Goal: Transaction & Acquisition: Purchase product/service

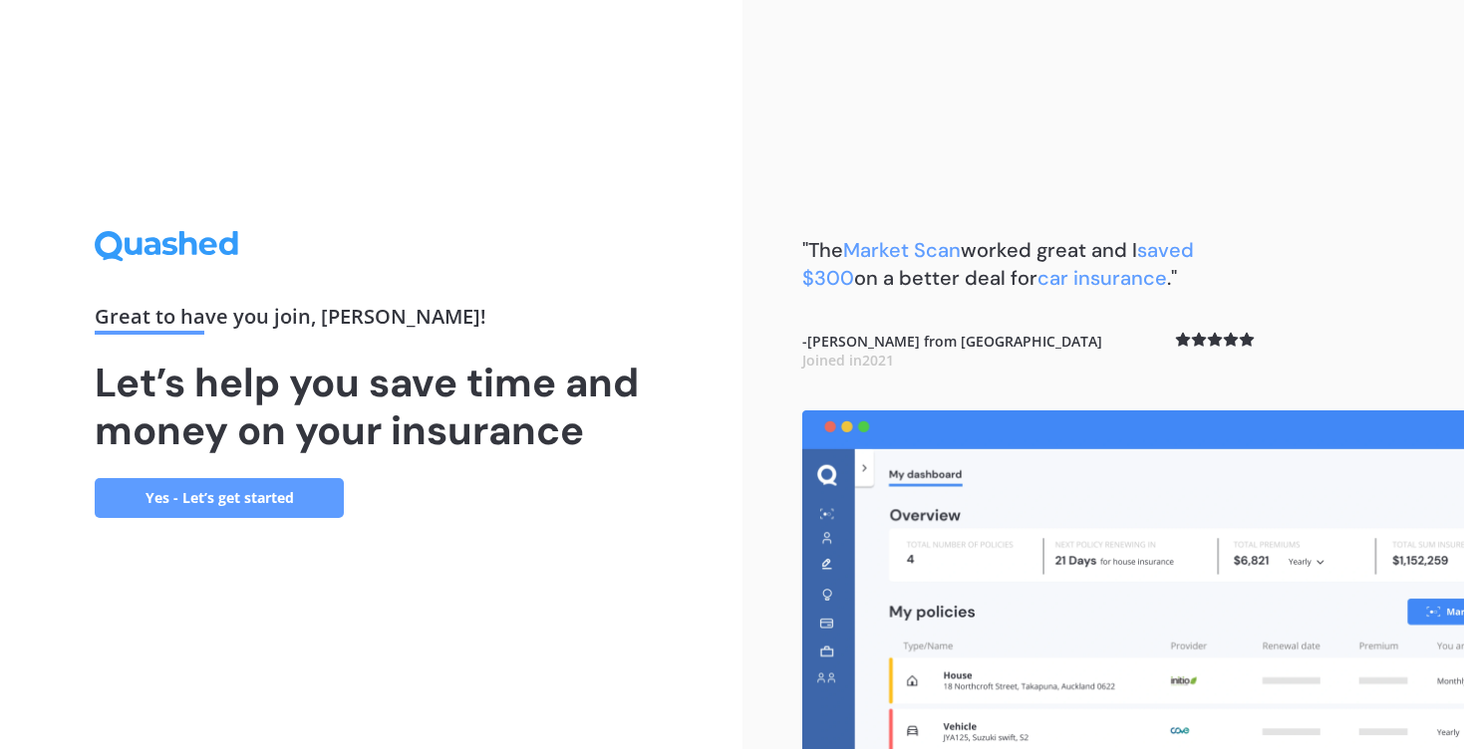
click at [313, 501] on link "Yes - Let’s get started" at bounding box center [219, 498] width 249 height 40
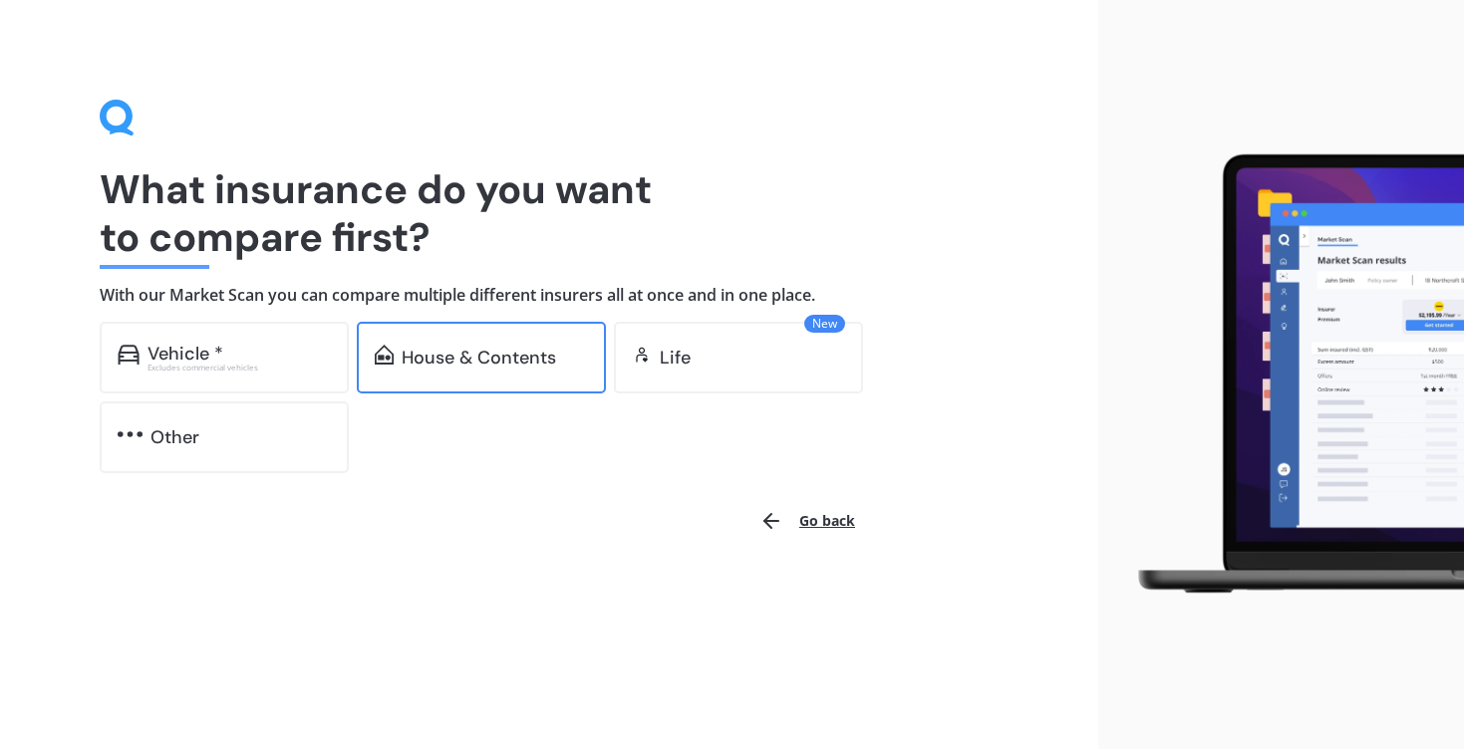
click at [446, 349] on div "House & Contents" at bounding box center [479, 358] width 154 height 20
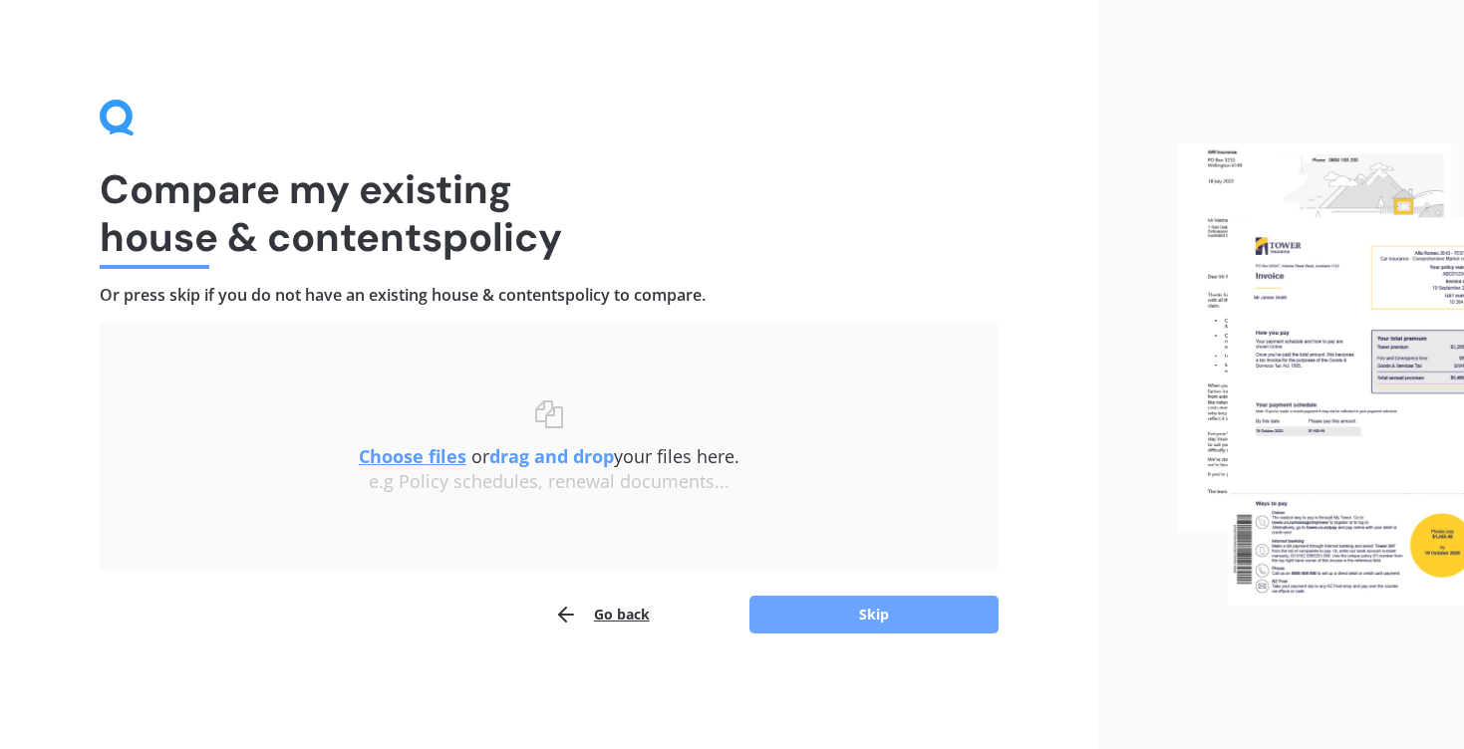
click at [825, 615] on button "Skip" at bounding box center [873, 615] width 249 height 38
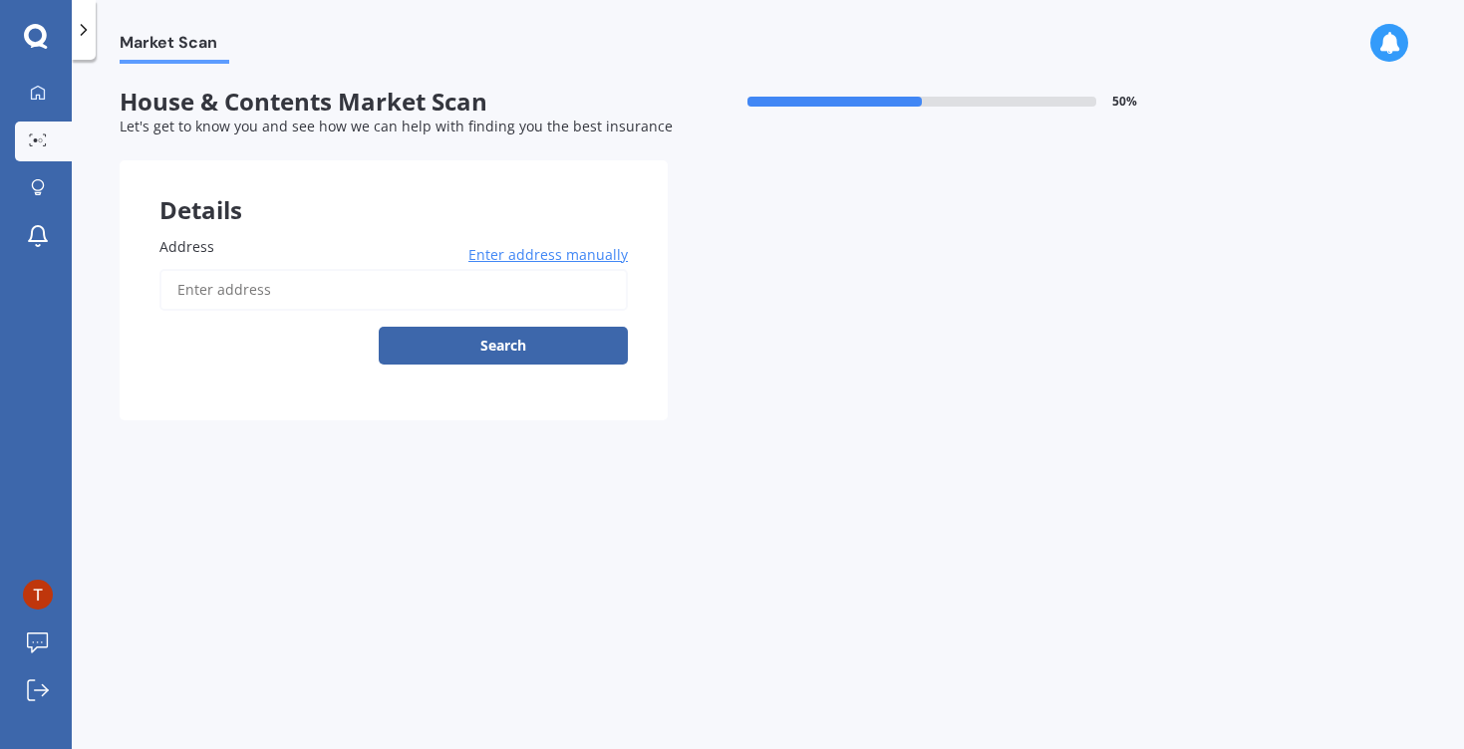
click at [460, 282] on input "Address" at bounding box center [393, 290] width 468 height 42
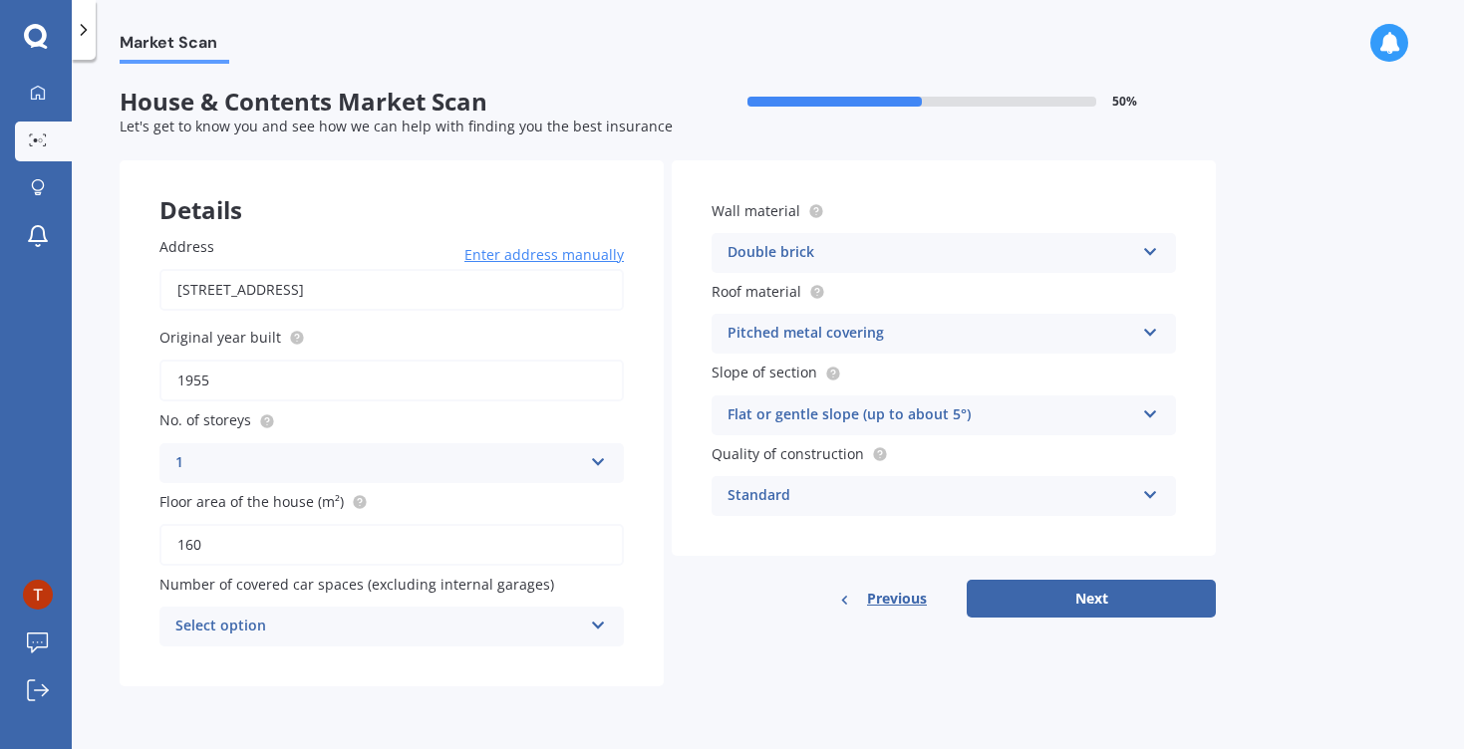
click at [240, 277] on input "17 Rolleston Street, Rakaia 7710" at bounding box center [391, 290] width 464 height 42
type input "17 Rolleston Street, Mount Cook, Wellington 6021"
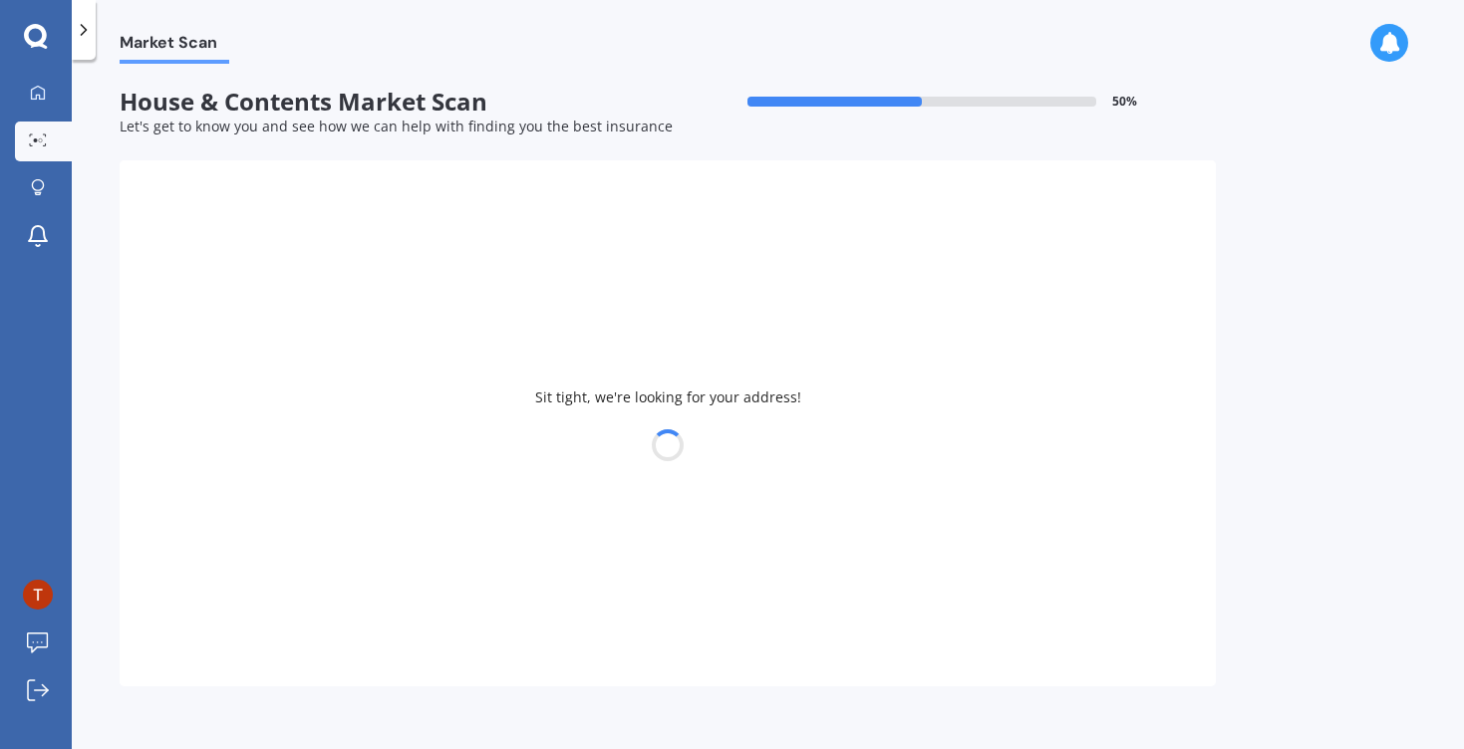
type input "1906"
type input "70"
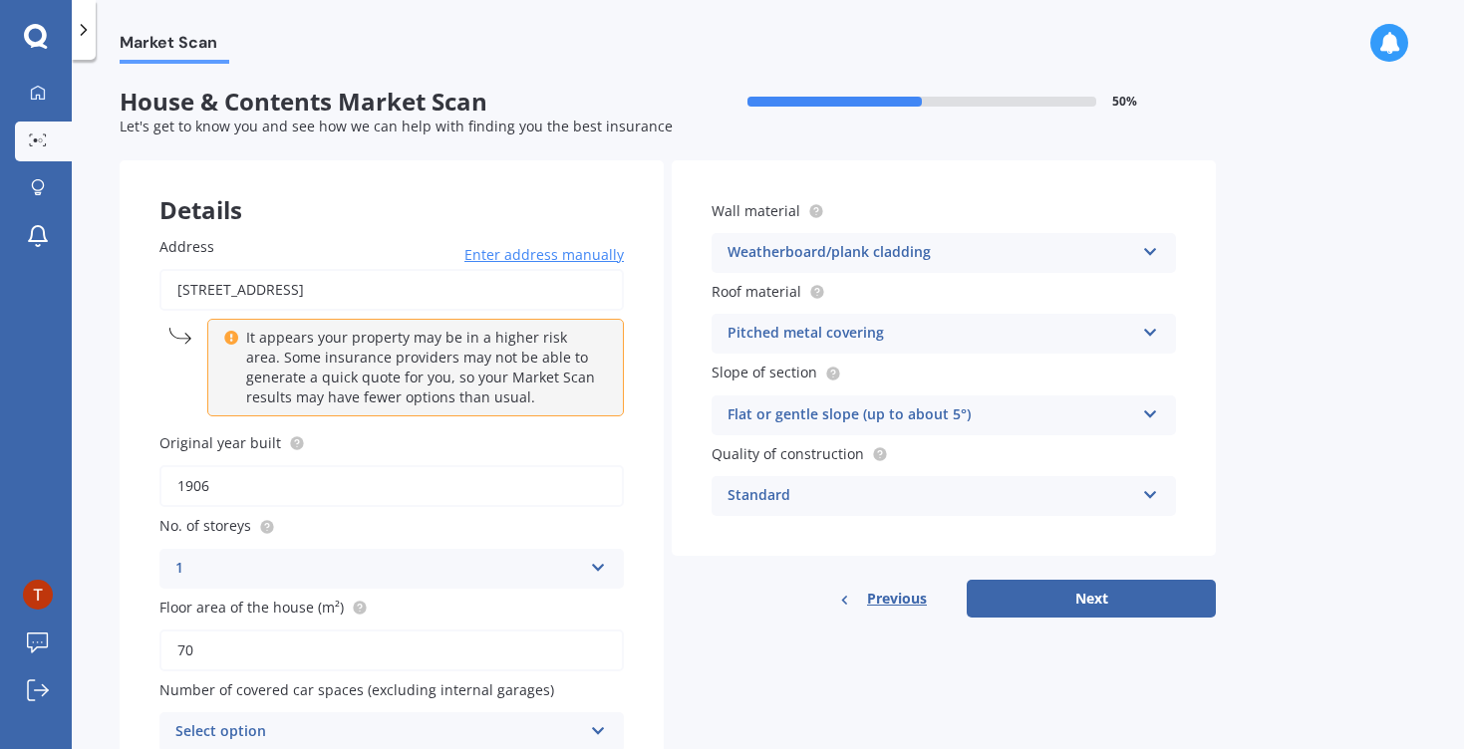
click at [311, 485] on input "1906" at bounding box center [391, 486] width 464 height 42
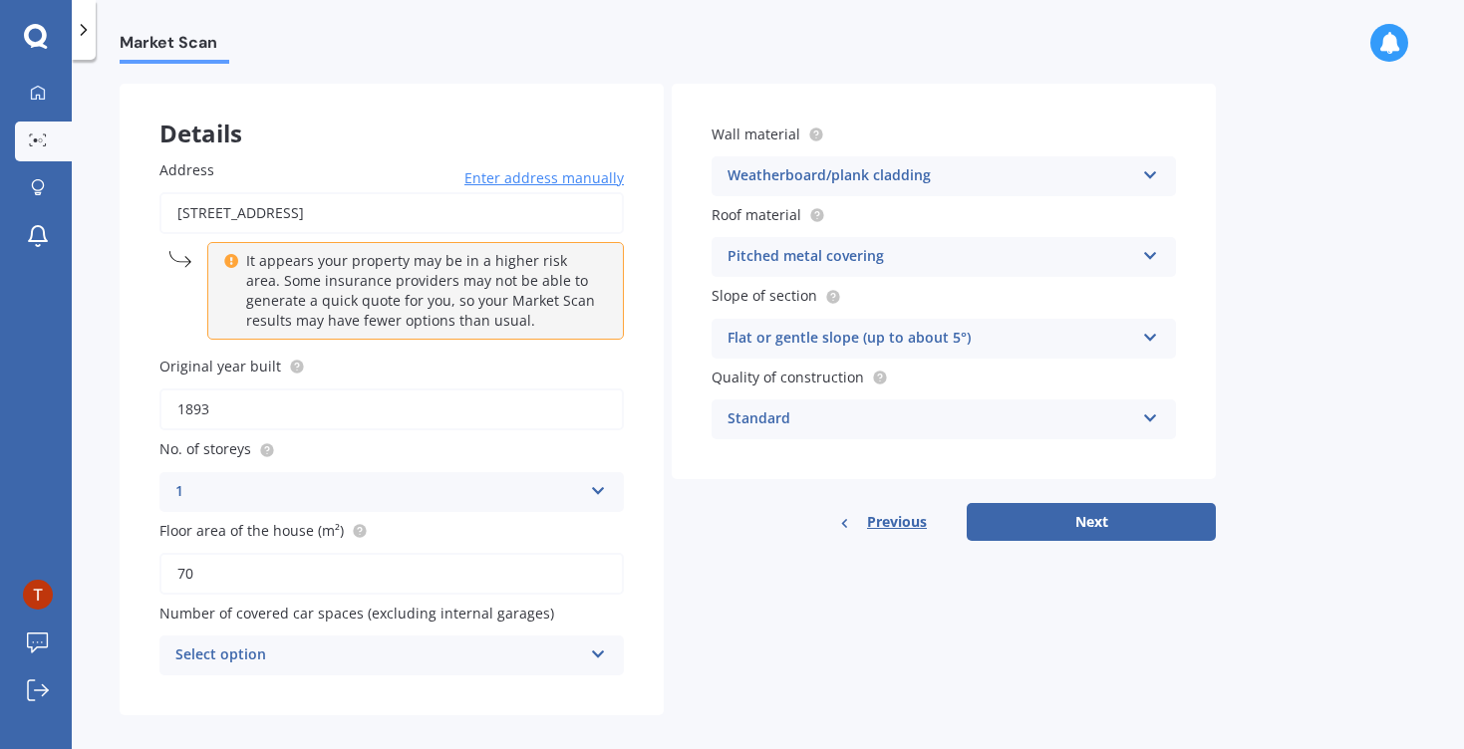
scroll to position [97, 0]
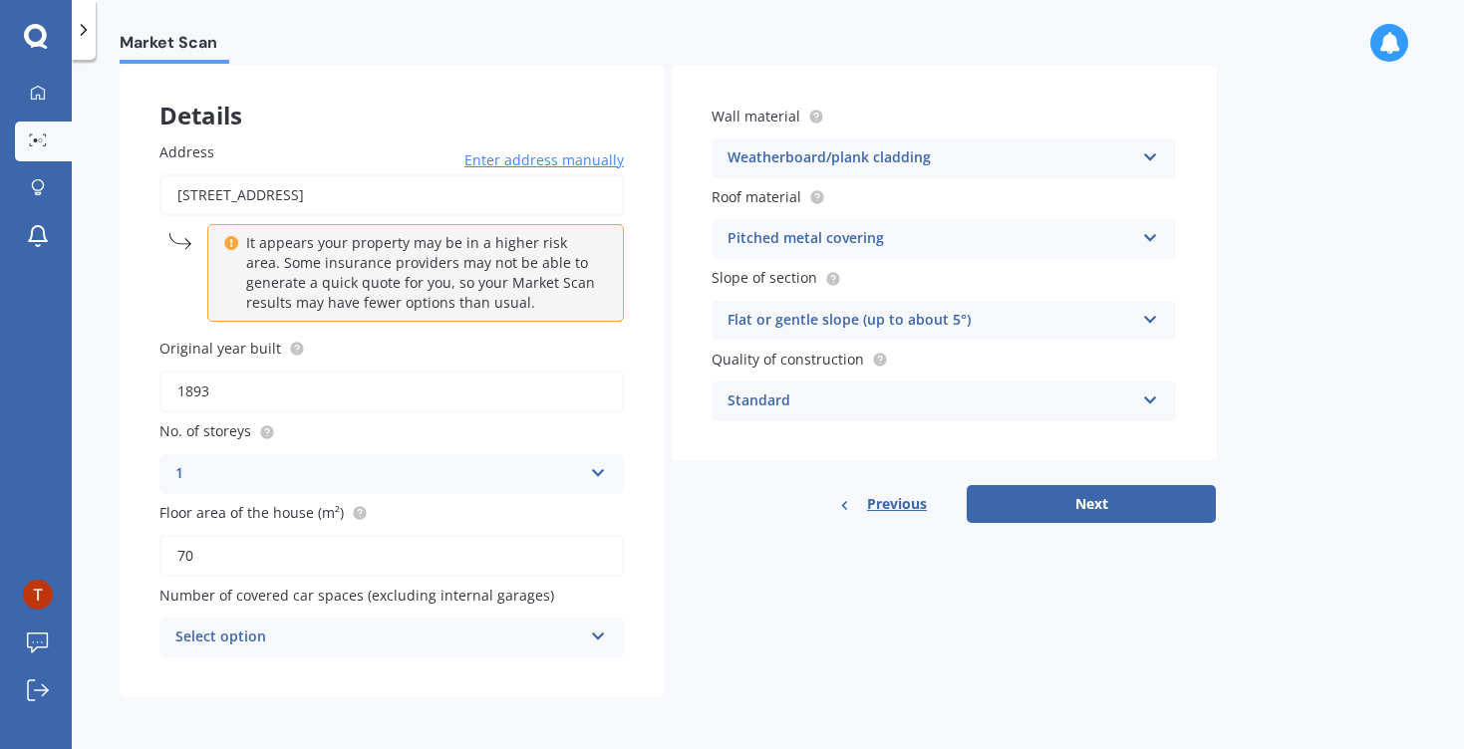
type input "1893"
click at [341, 648] on div "Select option" at bounding box center [378, 638] width 407 height 24
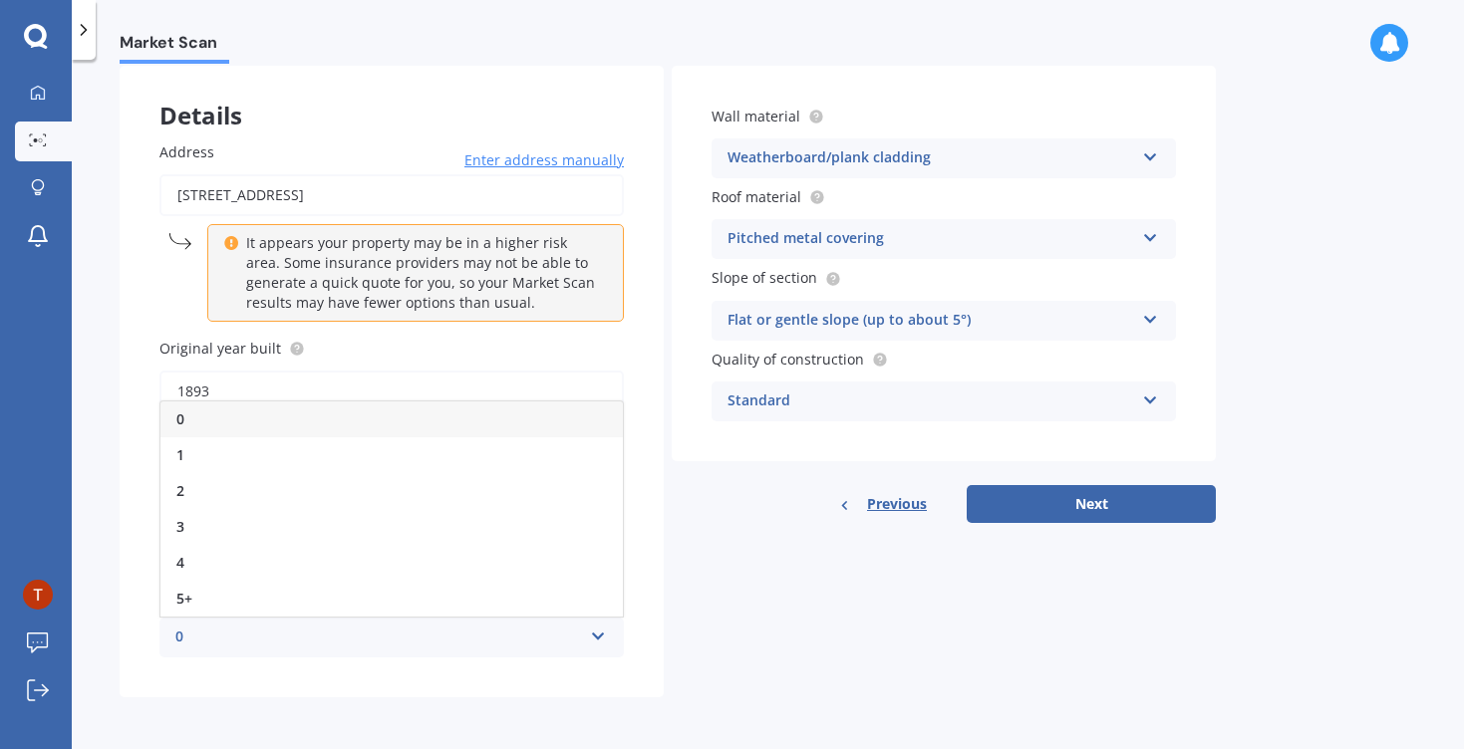
click at [341, 430] on div "0" at bounding box center [391, 420] width 462 height 36
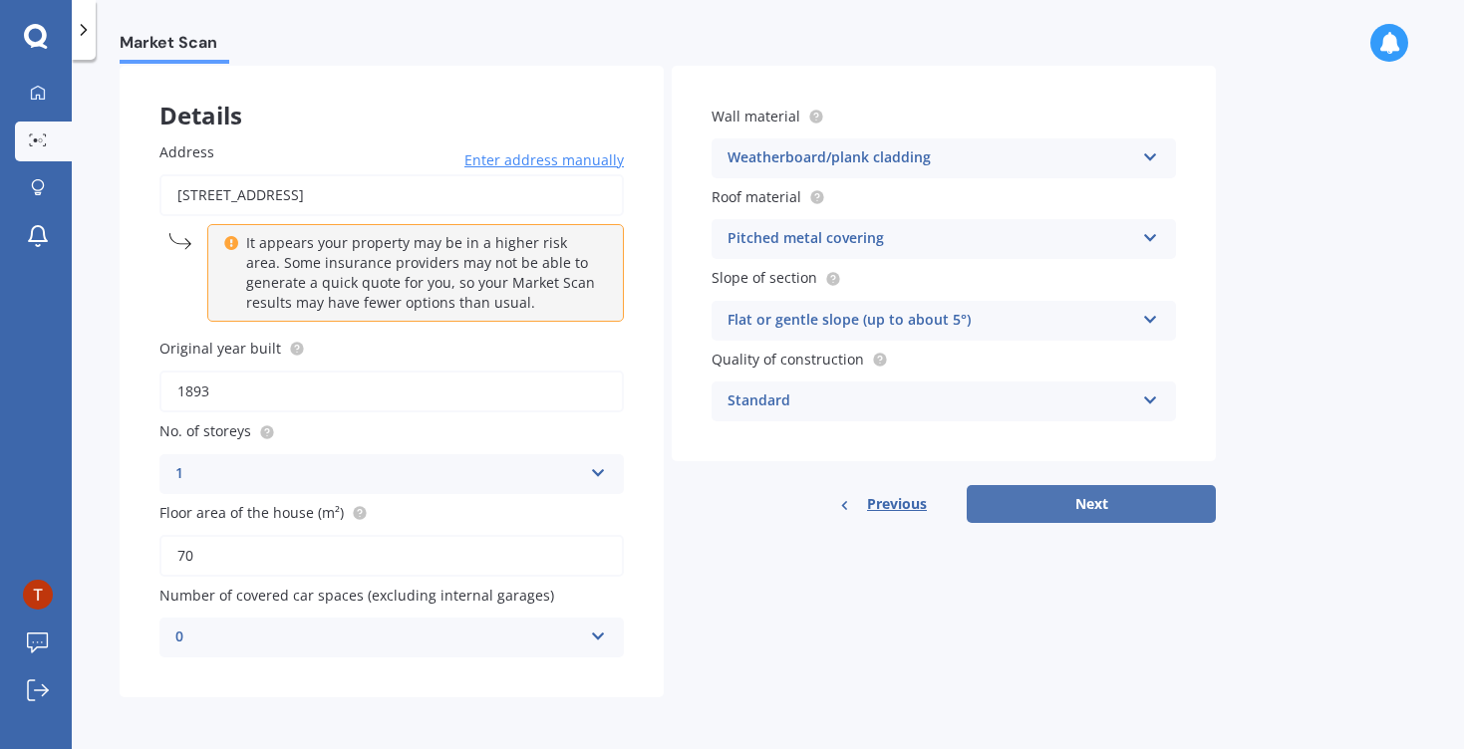
click at [1045, 489] on button "Next" at bounding box center [1091, 504] width 249 height 38
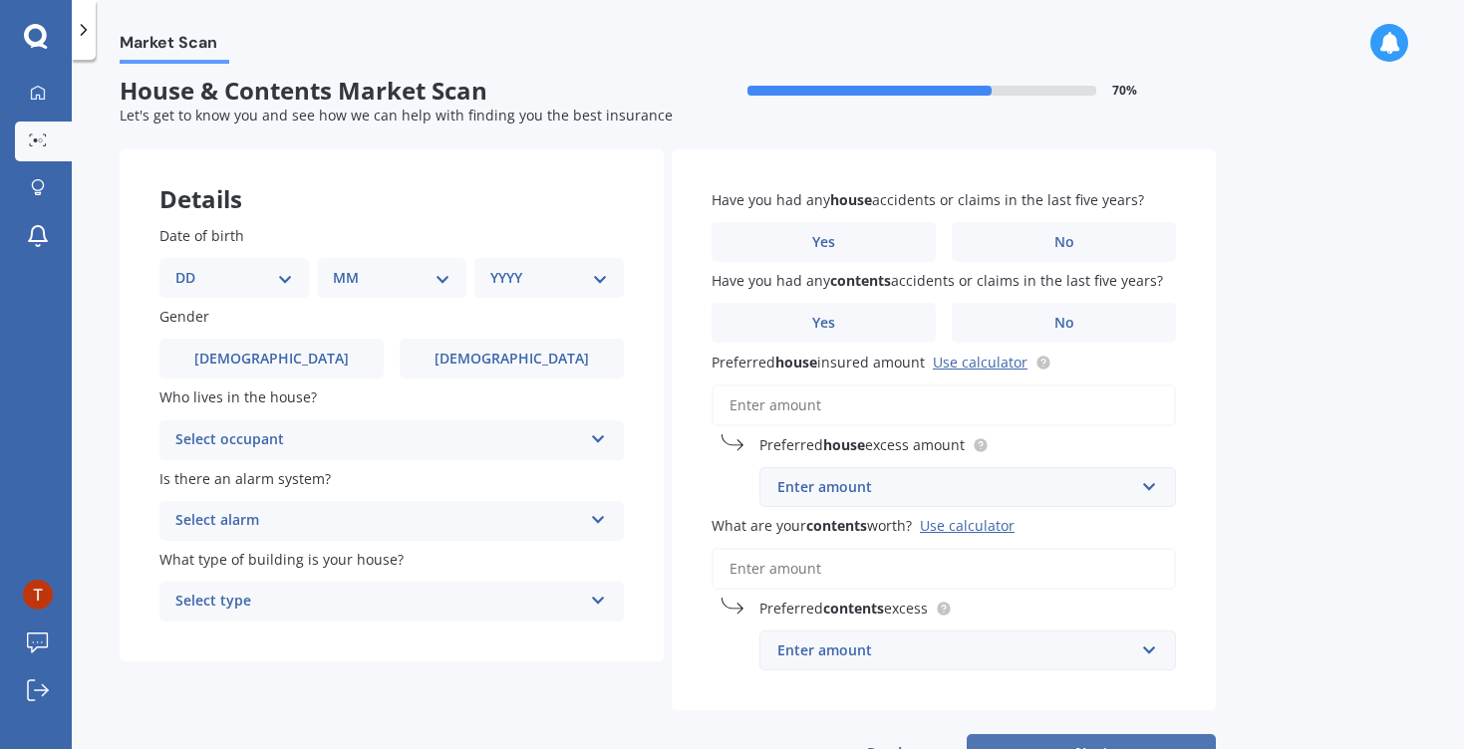
scroll to position [0, 0]
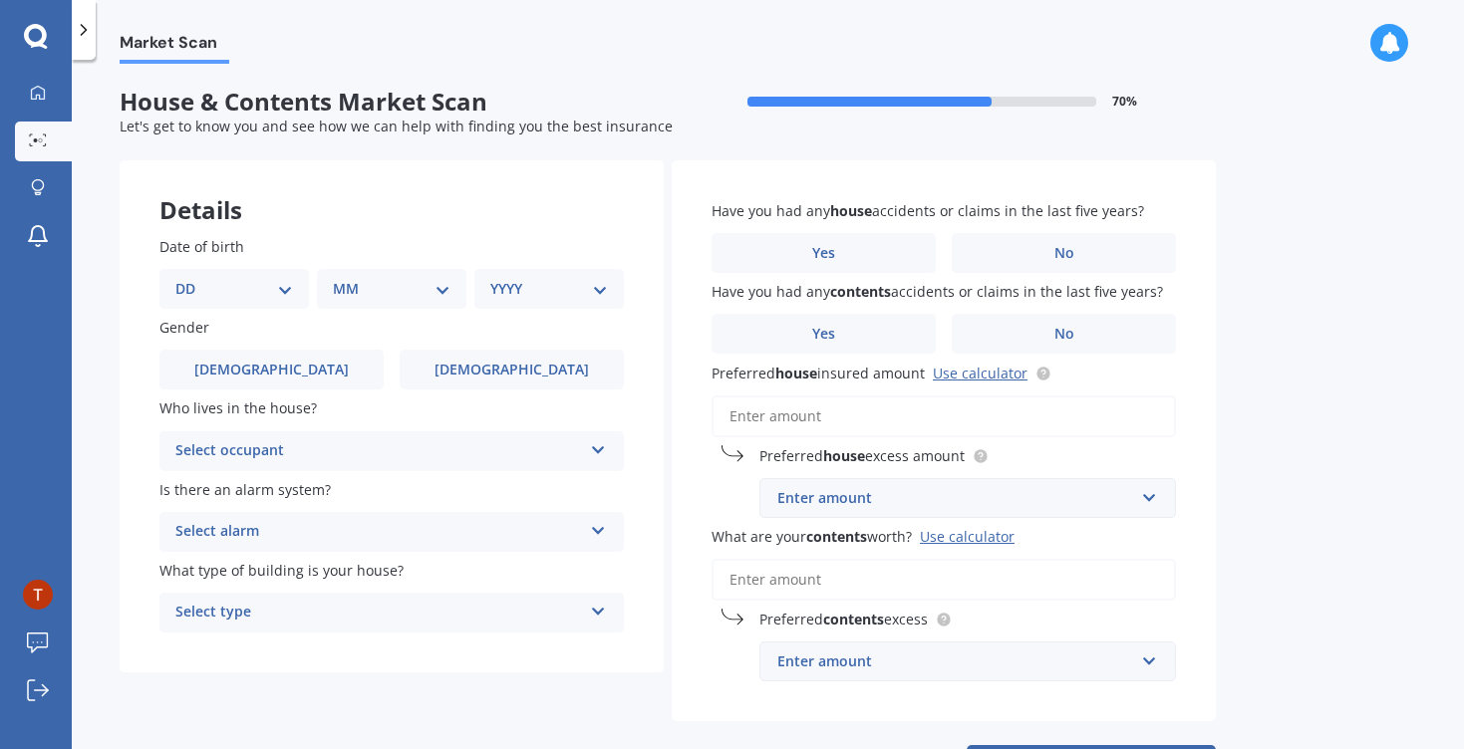
click at [260, 279] on select "DD 01 02 03 04 05 06 07 08 09 10 11 12 13 14 15 16 17 18 19 20 21 22 23 24 25 2…" at bounding box center [234, 289] width 118 height 22
select select "05"
click at [361, 293] on select "MM 01 02 03 04 05 06 07 08 09 10 11 12" at bounding box center [396, 289] width 110 height 22
select select "12"
click at [521, 276] on div "YYYY 2009 2008 2007 2006 2005 2004 2003 2002 2001 2000 1999 1998 1997 1996 1995…" at bounding box center [545, 289] width 142 height 40
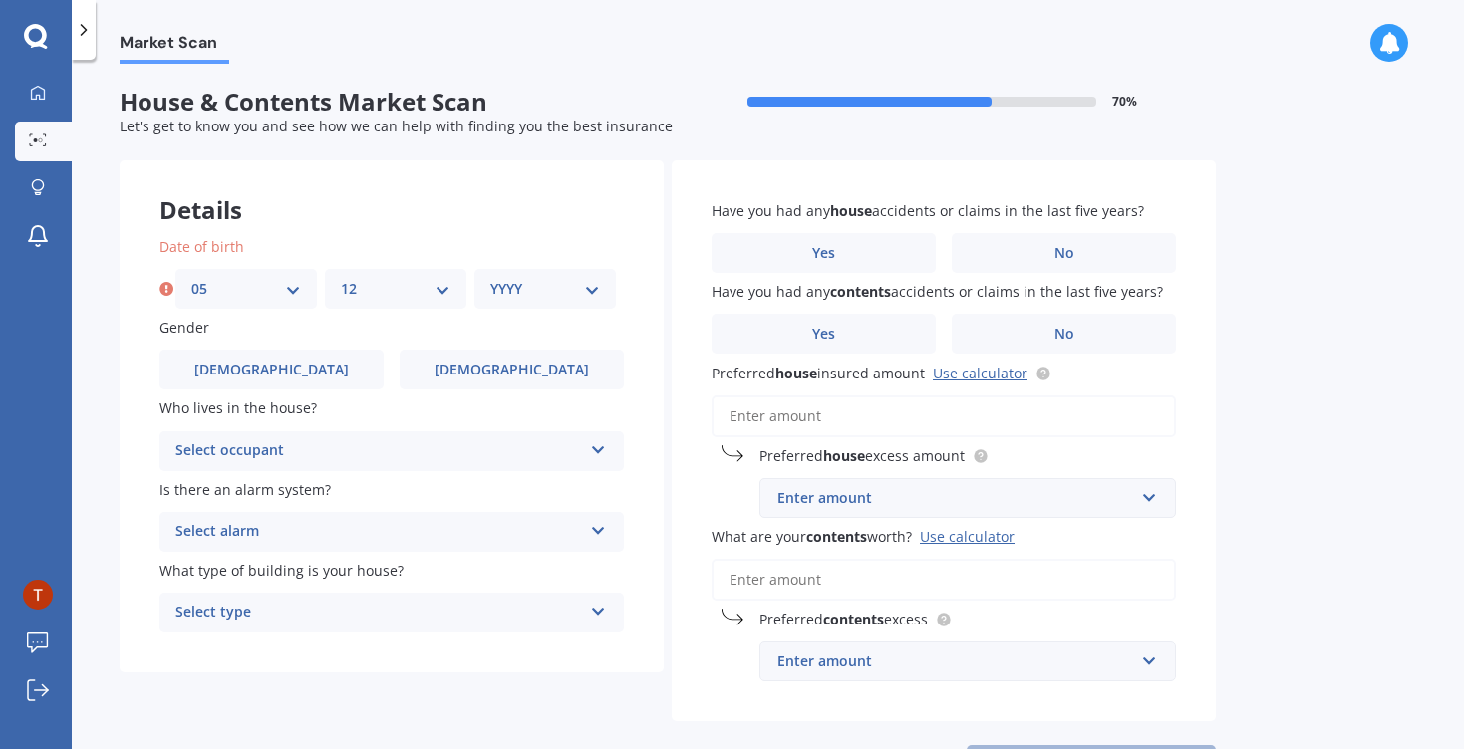
click at [521, 290] on select "YYYY 2009 2008 2007 2006 2005 2004 2003 2002 2001 2000 1999 1998 1997 1996 1995…" at bounding box center [545, 289] width 110 height 22
select select "1995"
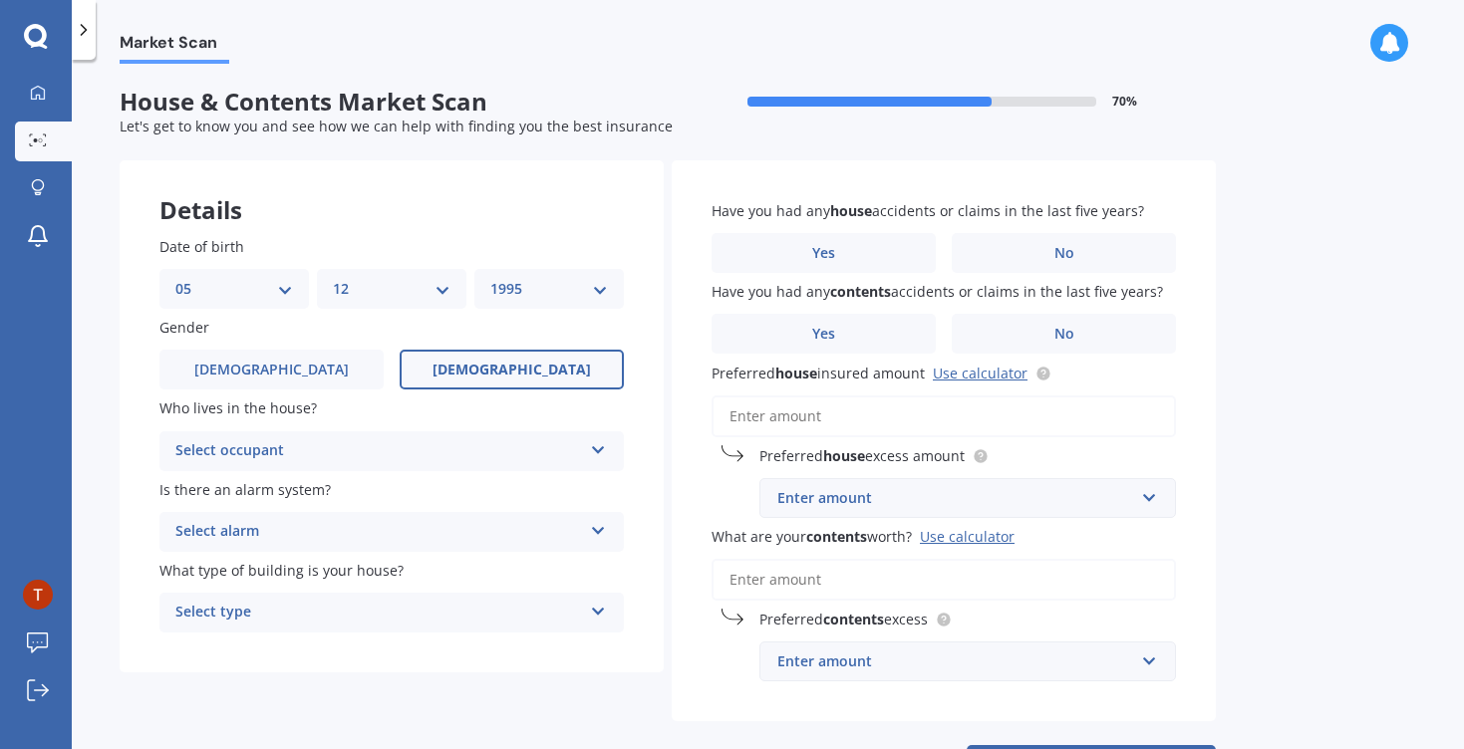
click at [464, 365] on label "Female" at bounding box center [512, 370] width 224 height 40
click at [0, 0] on input "Female" at bounding box center [0, 0] width 0 height 0
click at [383, 440] on div "Select occupant Owner Owner + Boarder" at bounding box center [391, 452] width 464 height 40
click at [364, 483] on div "Owner" at bounding box center [391, 490] width 462 height 36
click at [343, 539] on div "Select alarm" at bounding box center [378, 532] width 407 height 24
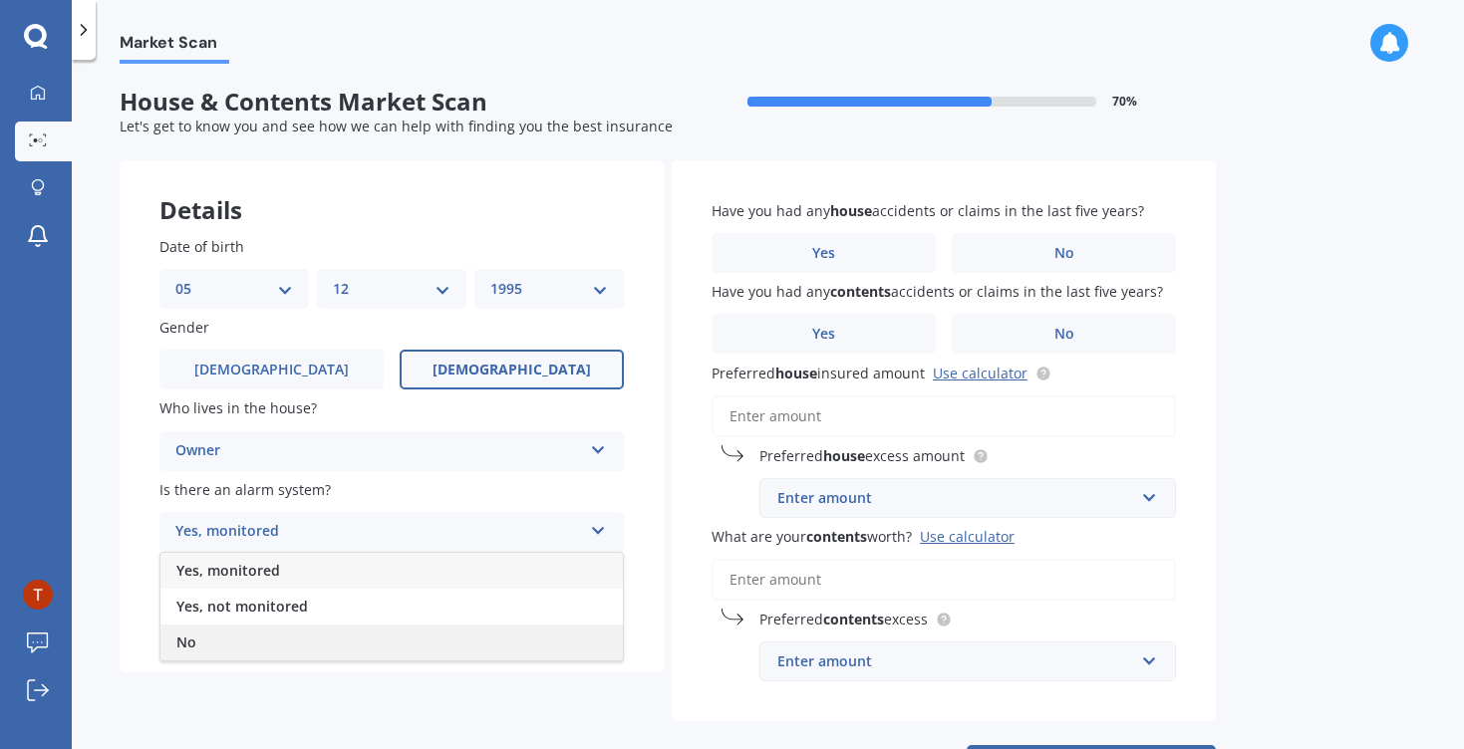
click at [314, 635] on div "No" at bounding box center [391, 643] width 462 height 36
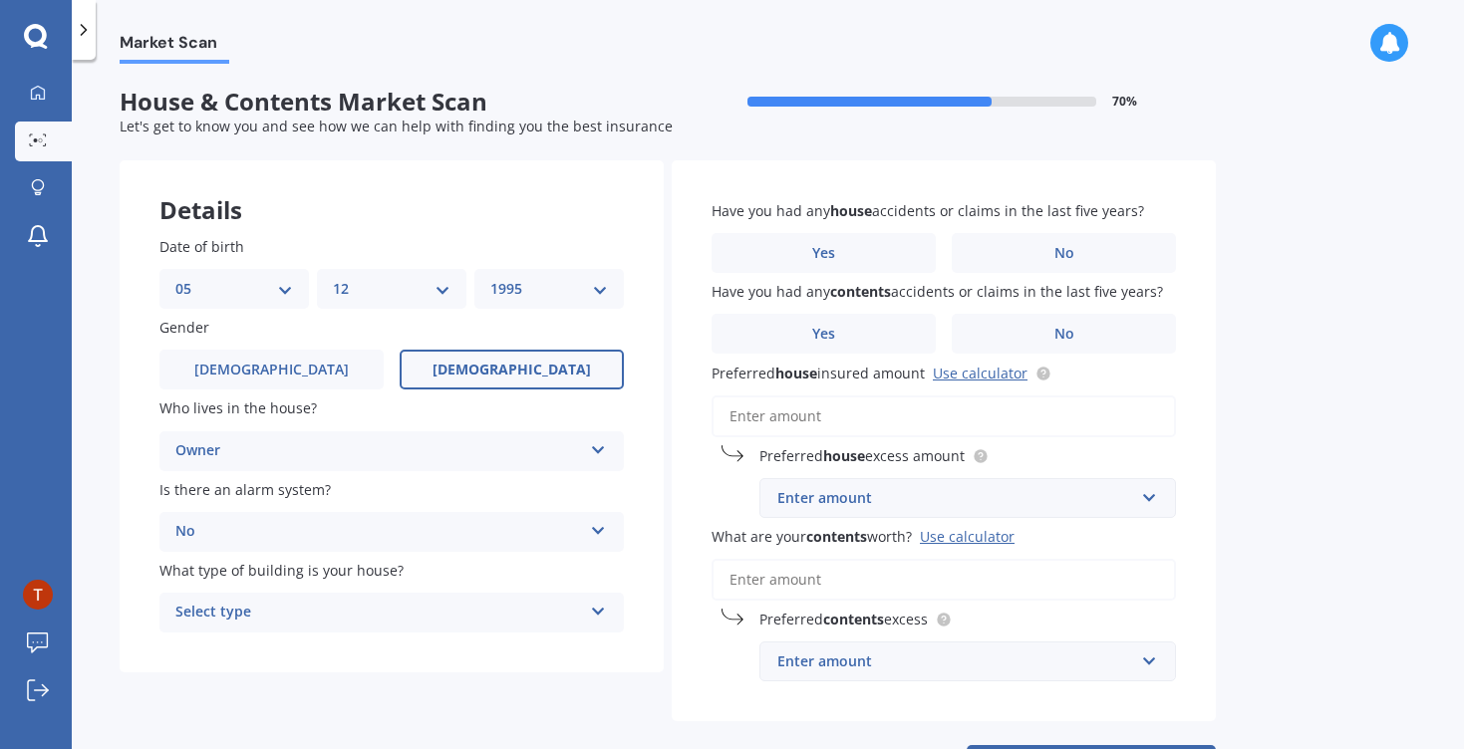
click at [326, 611] on div "Select type" at bounding box center [378, 613] width 407 height 24
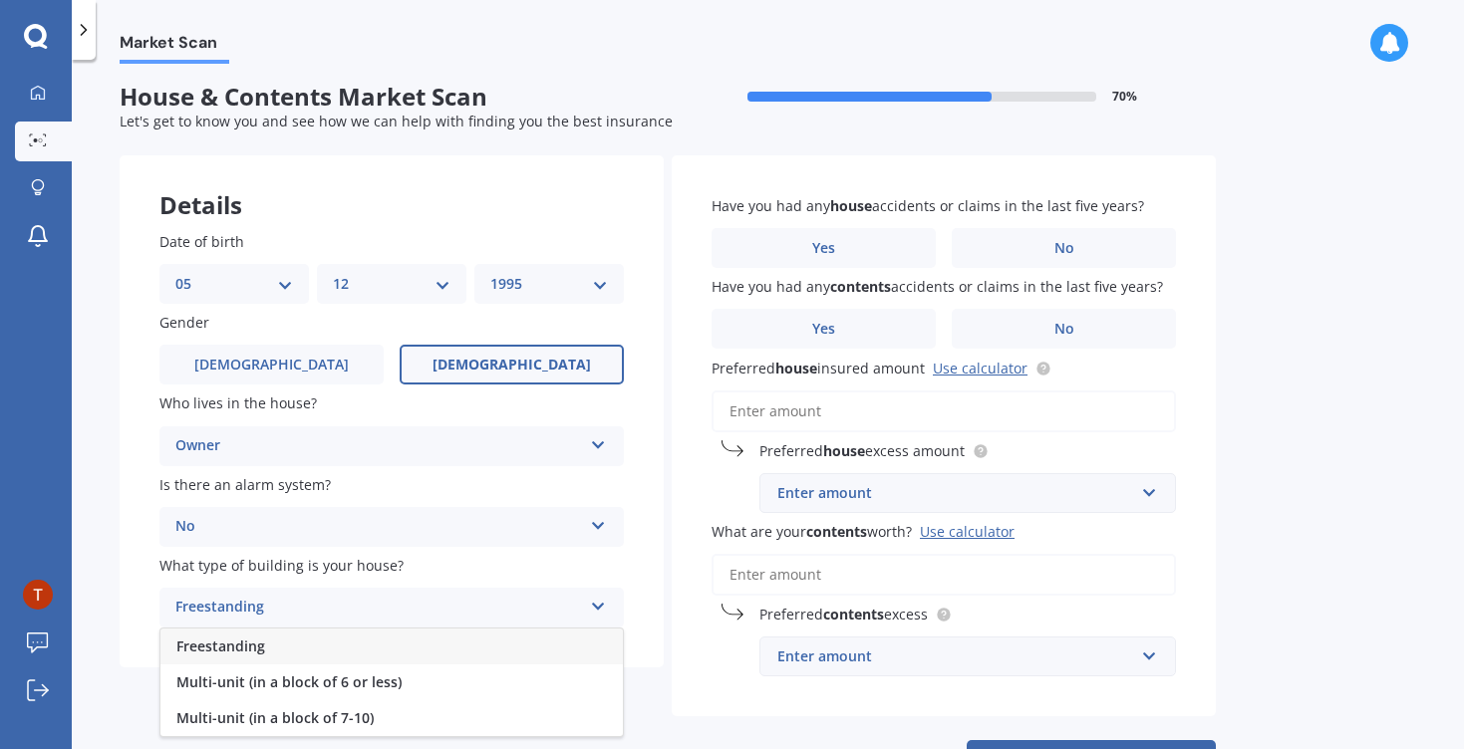
click at [320, 658] on div "Freestanding" at bounding box center [391, 647] width 462 height 36
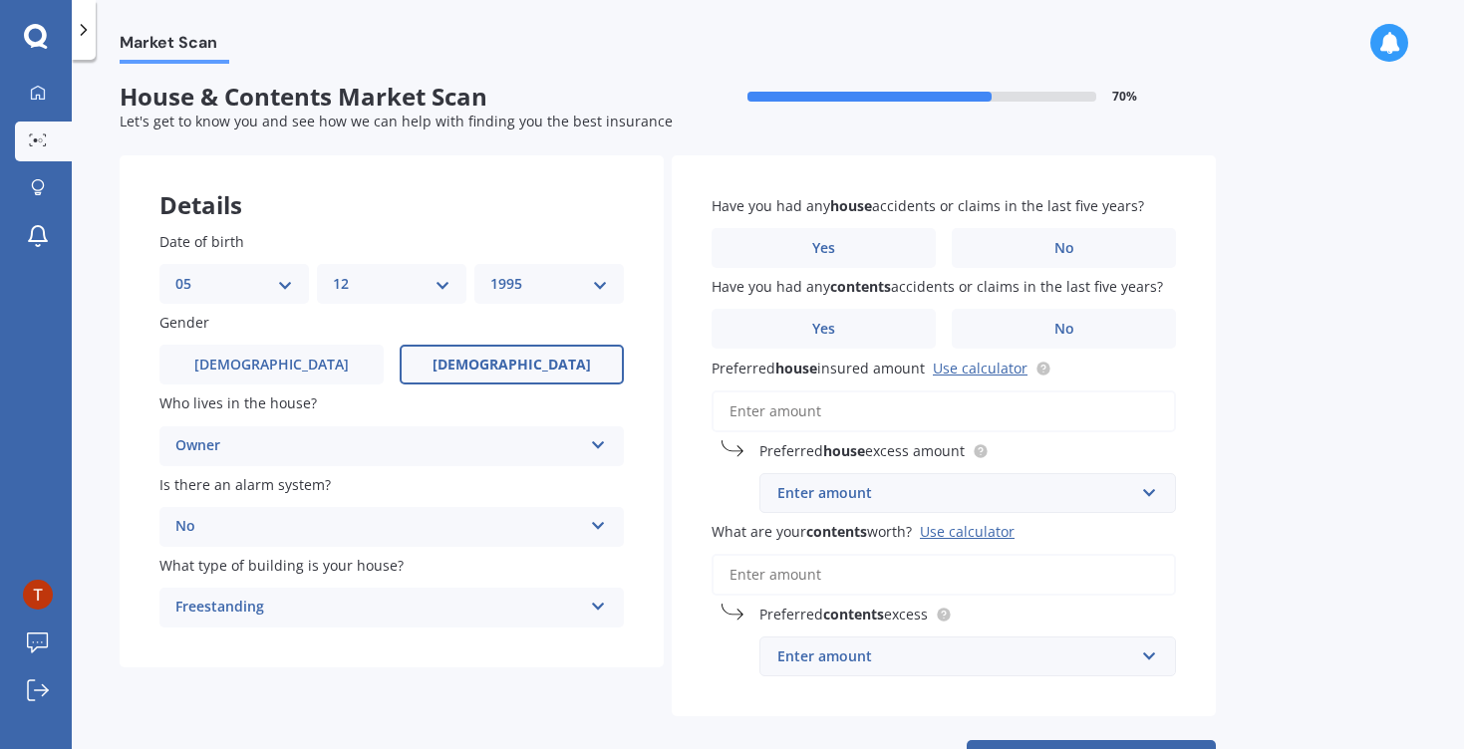
scroll to position [19, 0]
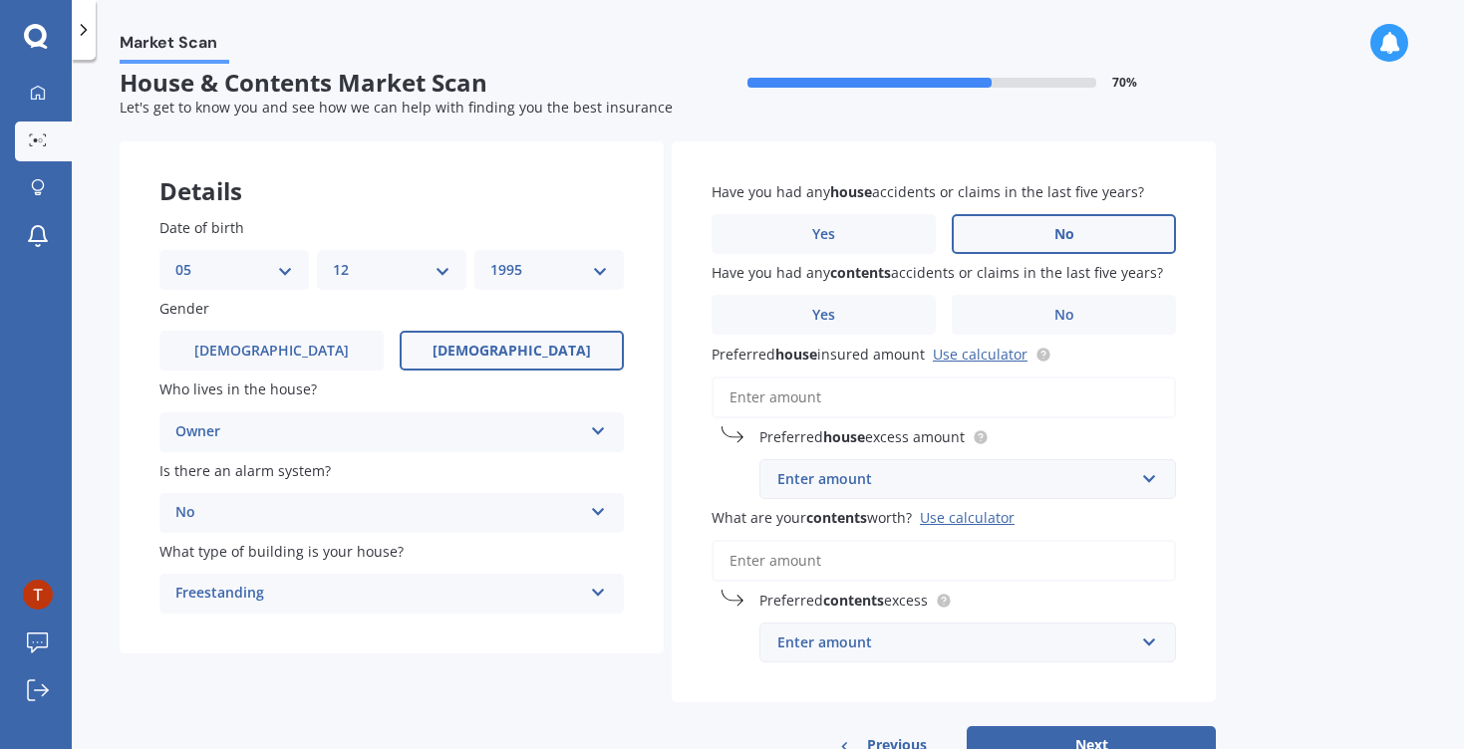
click at [991, 228] on label "No" at bounding box center [1064, 234] width 224 height 40
click at [0, 0] on input "No" at bounding box center [0, 0] width 0 height 0
click at [1015, 311] on label "No" at bounding box center [1064, 315] width 224 height 40
click at [0, 0] on input "No" at bounding box center [0, 0] width 0 height 0
click at [922, 386] on input "Preferred house insured amount Use calculator" at bounding box center [944, 398] width 464 height 42
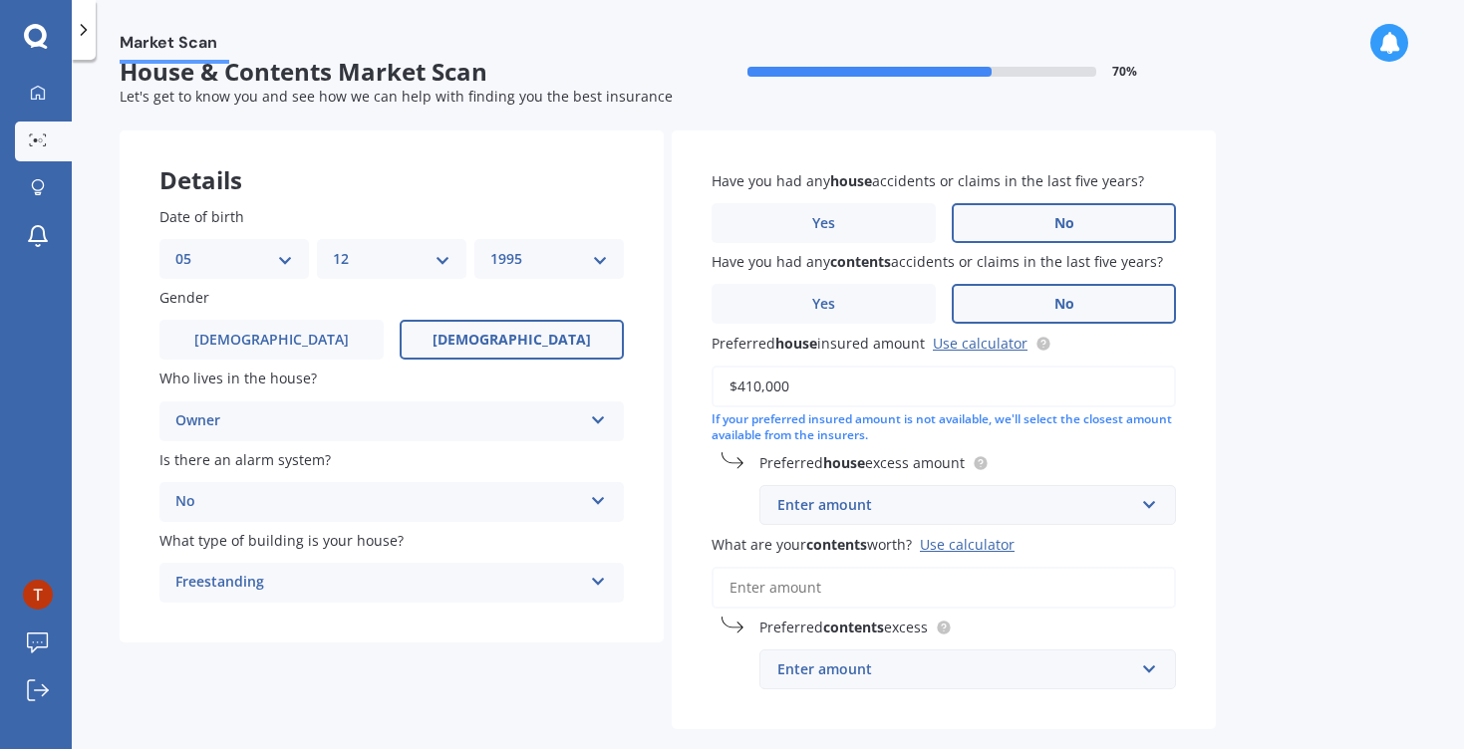
scroll to position [31, 0]
type input "$410,000"
click at [1258, 420] on div "Market Scan House & Contents Market Scan 70 % Let's get to know you and see how…" at bounding box center [768, 409] width 1392 height 690
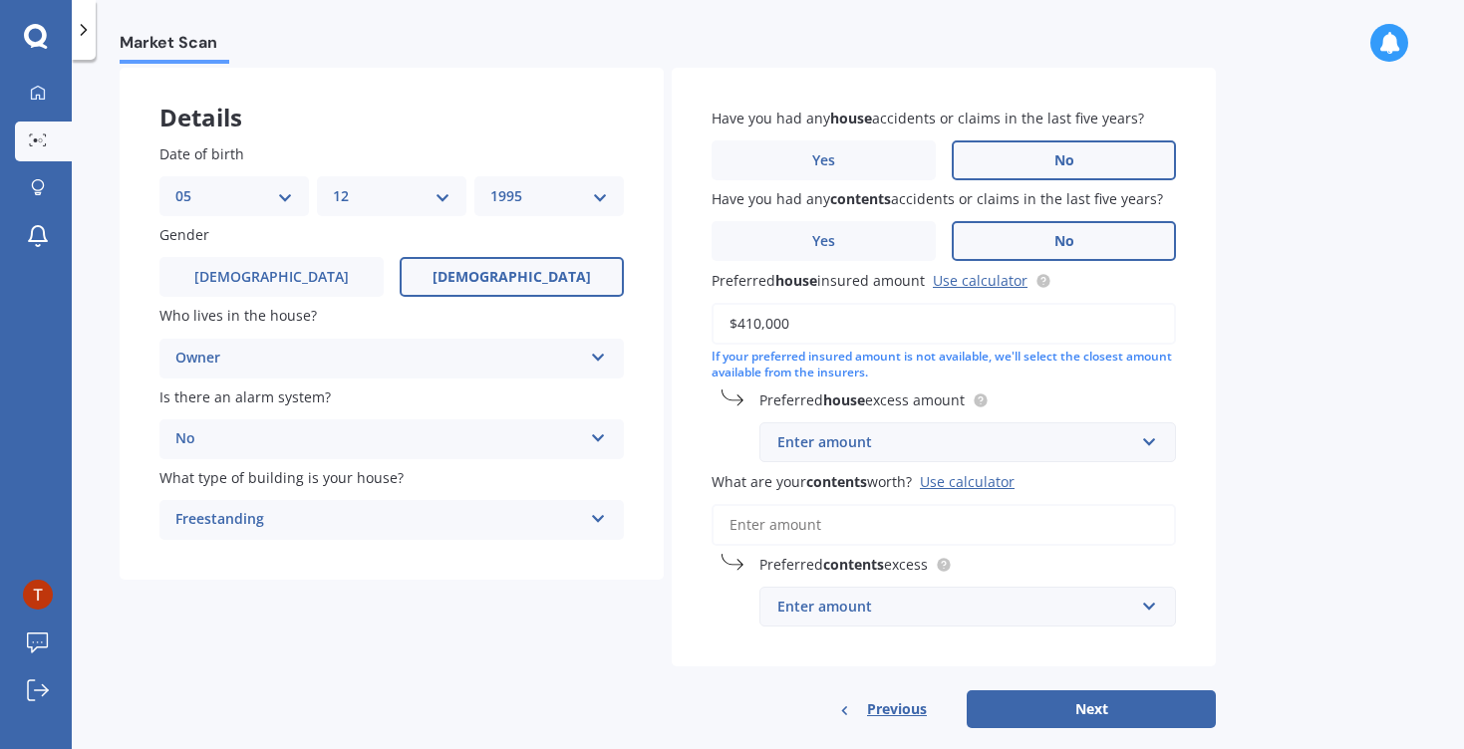
scroll to position [96, 0]
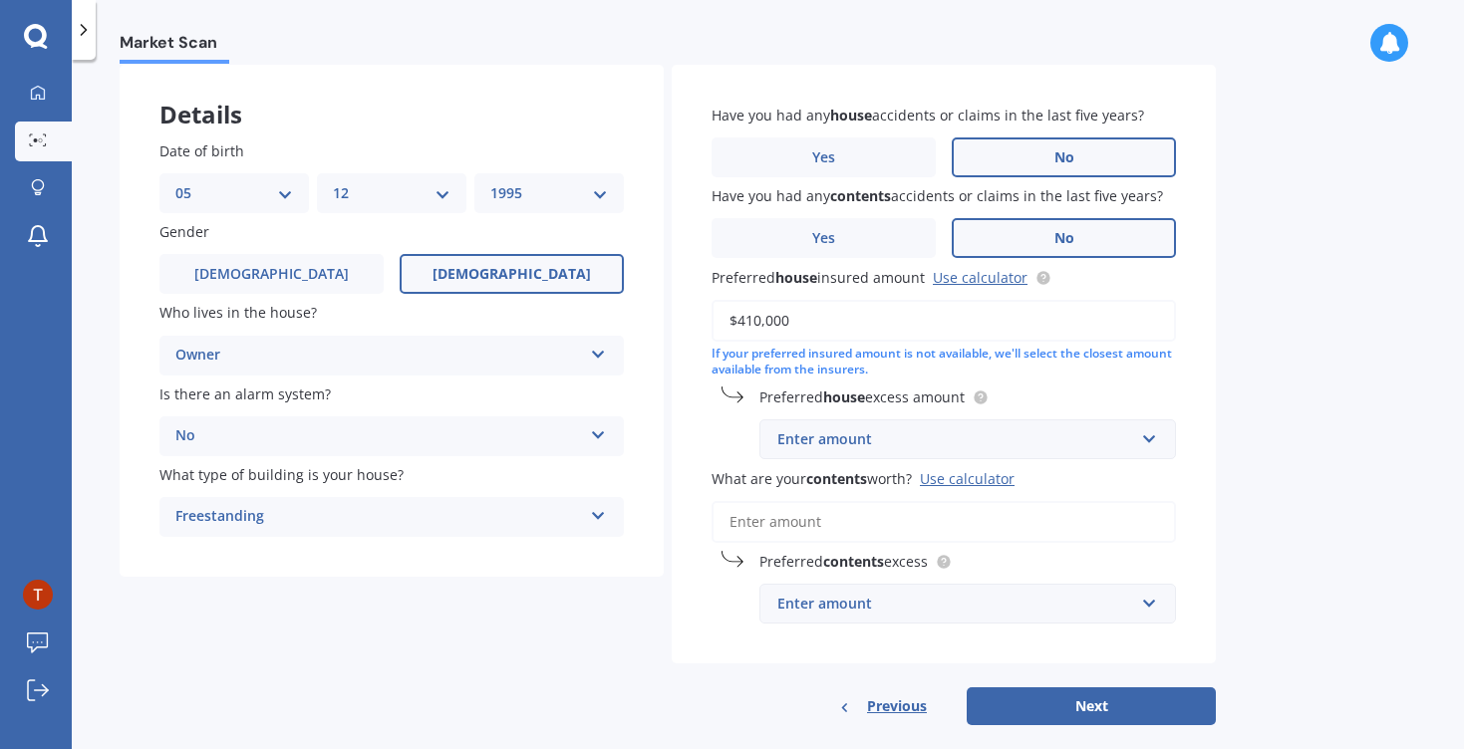
click at [1109, 434] on div "Enter amount" at bounding box center [955, 440] width 357 height 22
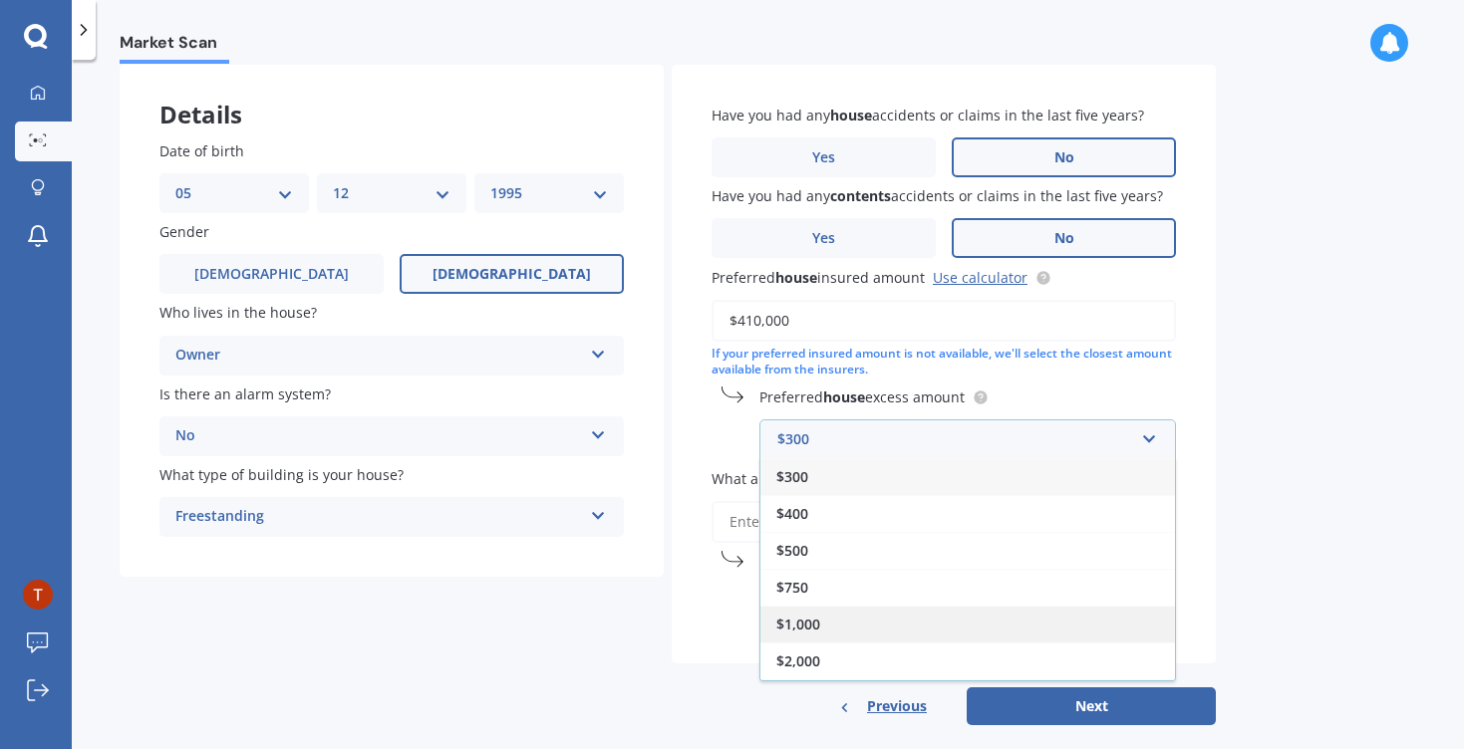
click at [1066, 622] on div "$1,000" at bounding box center [967, 624] width 415 height 37
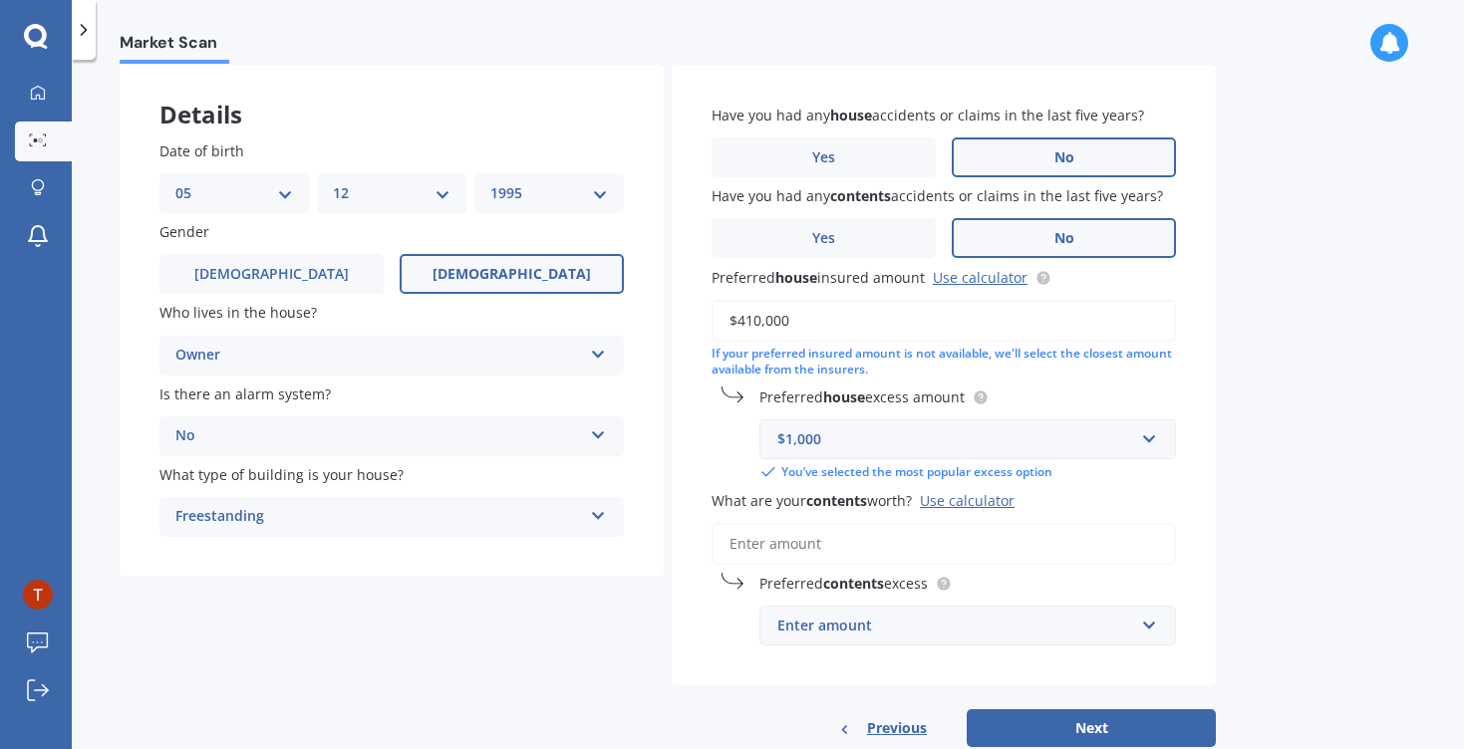
click at [1242, 441] on div "Market Scan House & Contents Market Scan 70 % Let's get to know you and see how…" at bounding box center [768, 409] width 1392 height 690
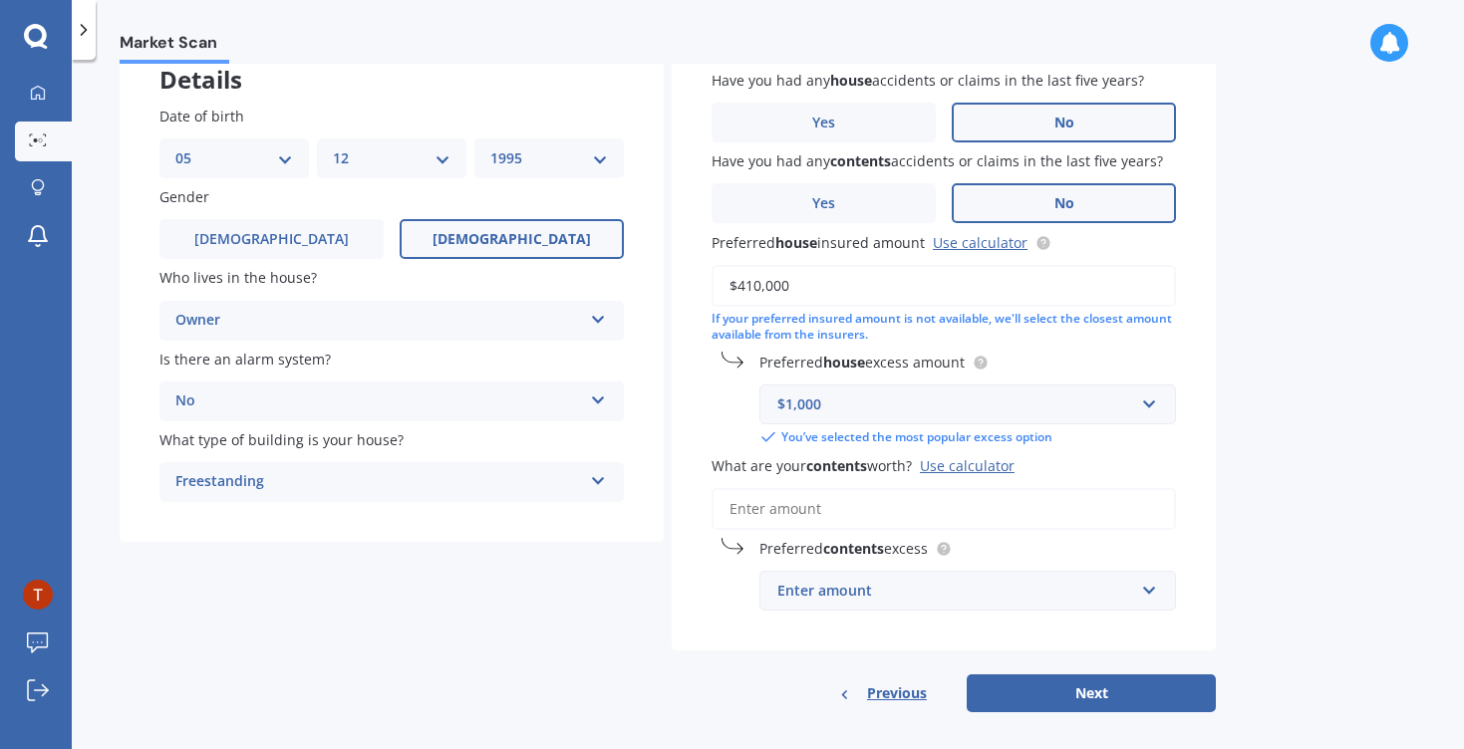
scroll to position [148, 0]
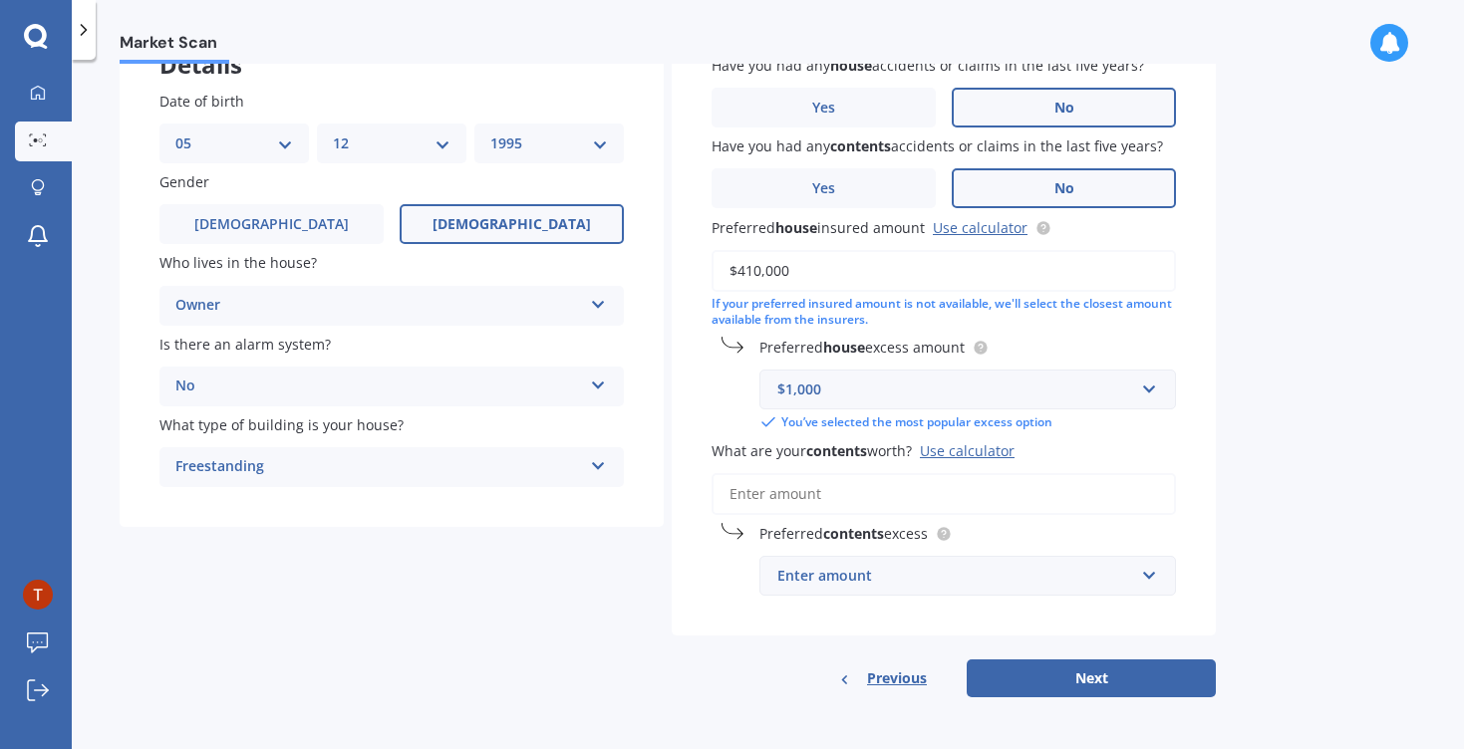
click at [1035, 497] on input "What are your contents worth? Use calculator" at bounding box center [944, 494] width 464 height 42
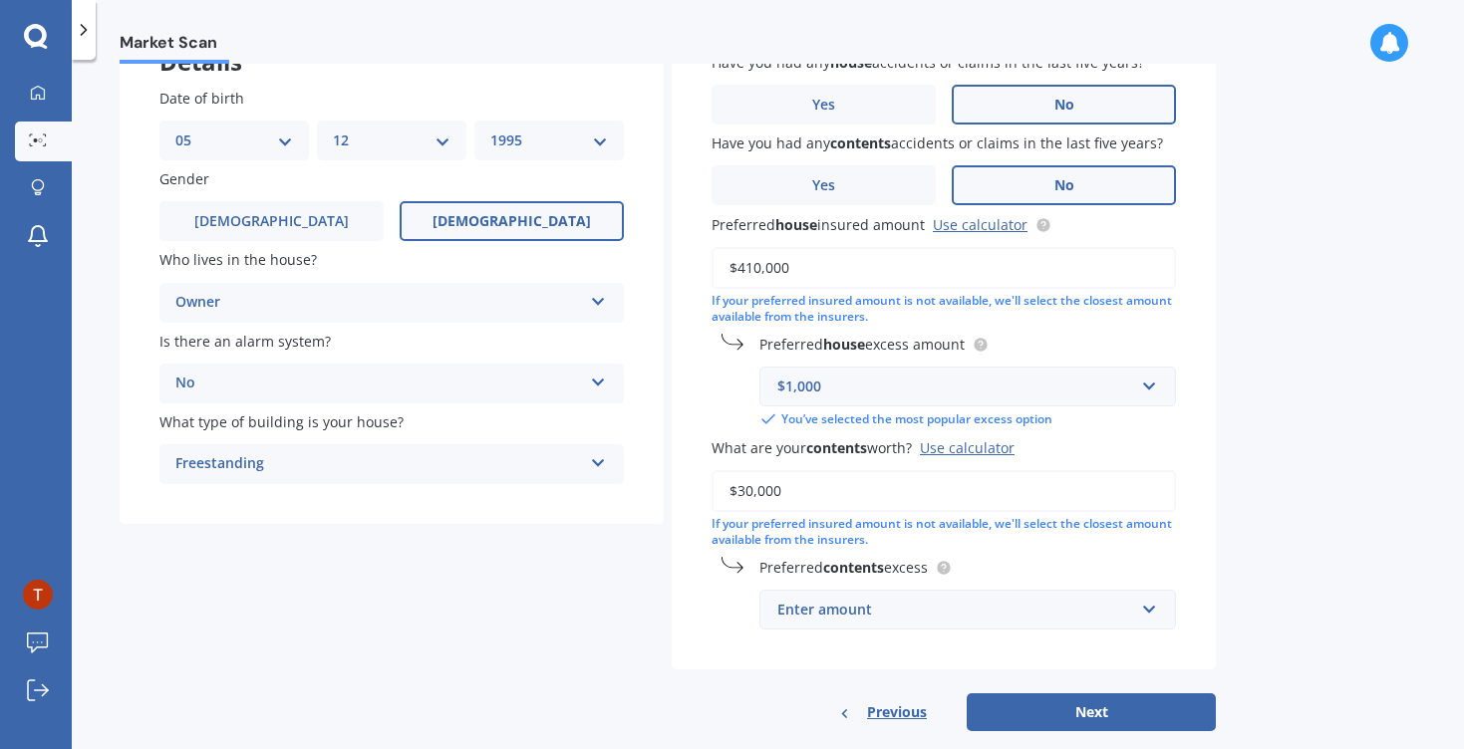
scroll to position [177, 0]
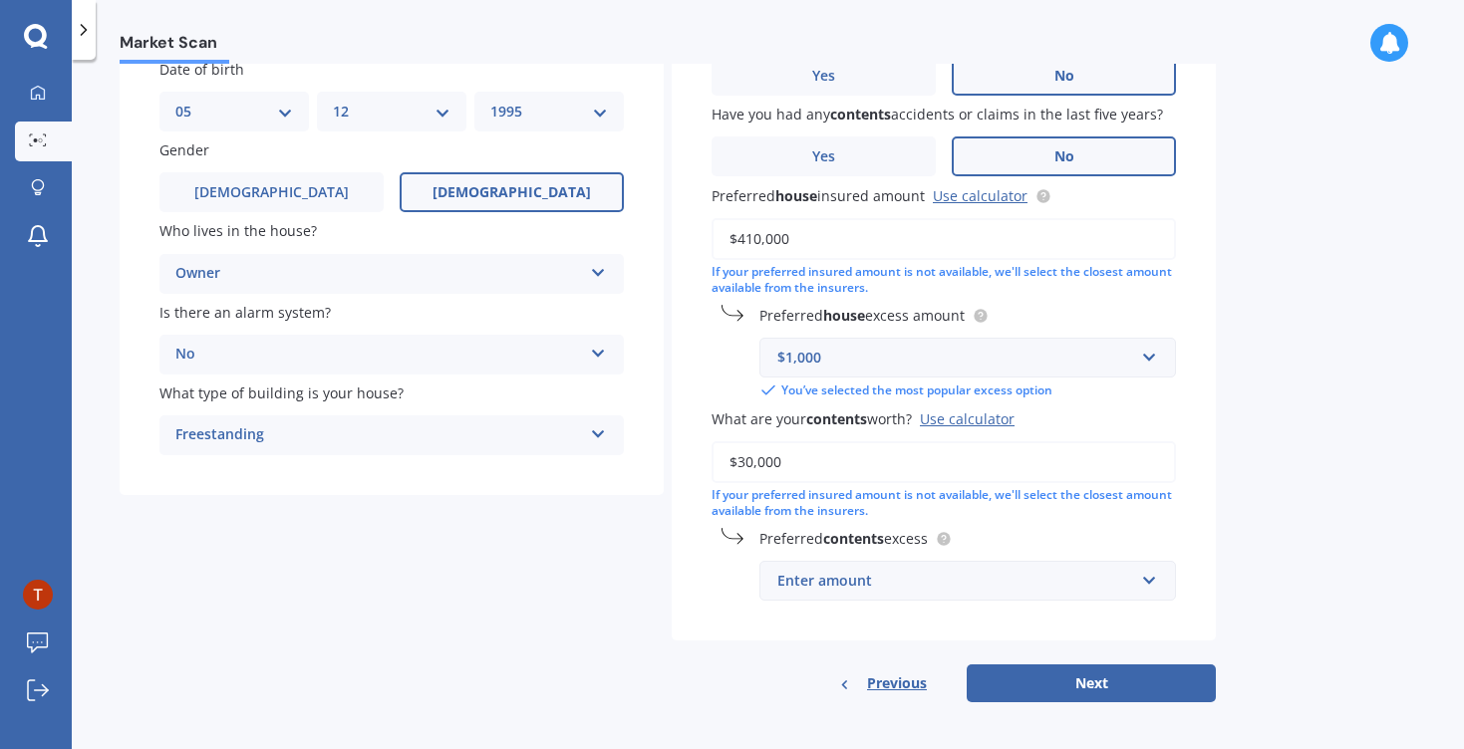
type input "$30,000"
click at [913, 613] on div "Have you had any house accidents or claims in the last five years? Yes No Have …" at bounding box center [944, 312] width 544 height 659
click at [910, 594] on div "Enter amount $250 $300 $400 $500 $750 $1,000 $2,000" at bounding box center [967, 581] width 417 height 40
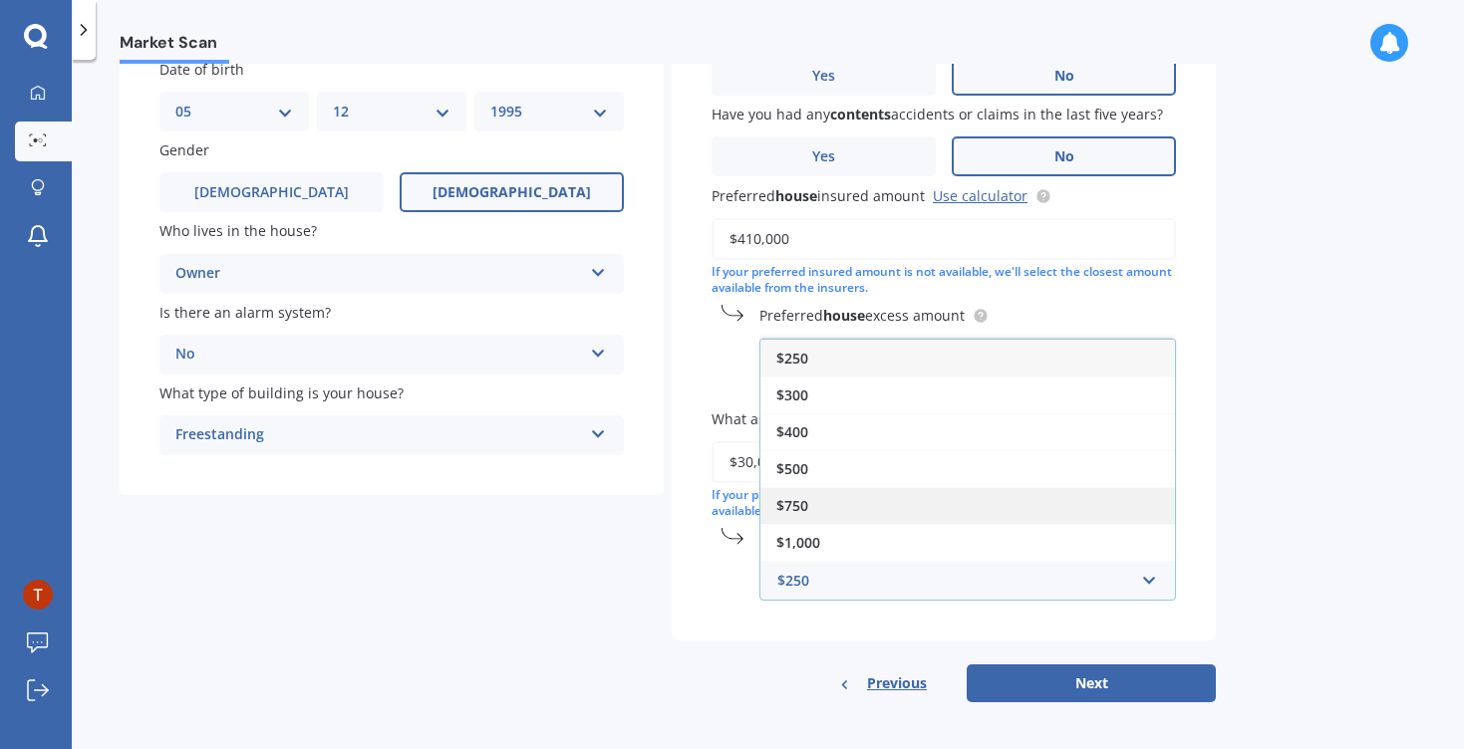
click at [905, 502] on div "$750" at bounding box center [967, 505] width 415 height 37
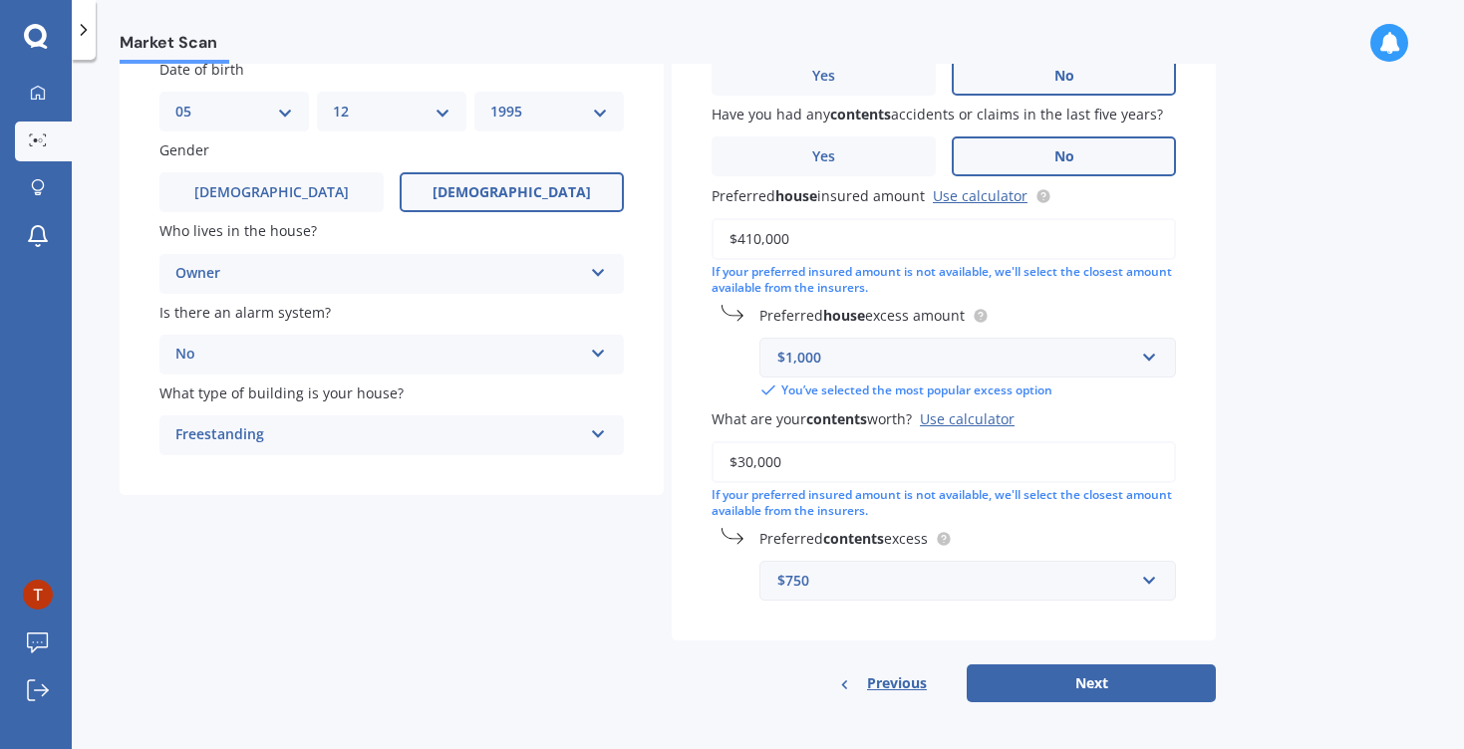
scroll to position [185, 0]
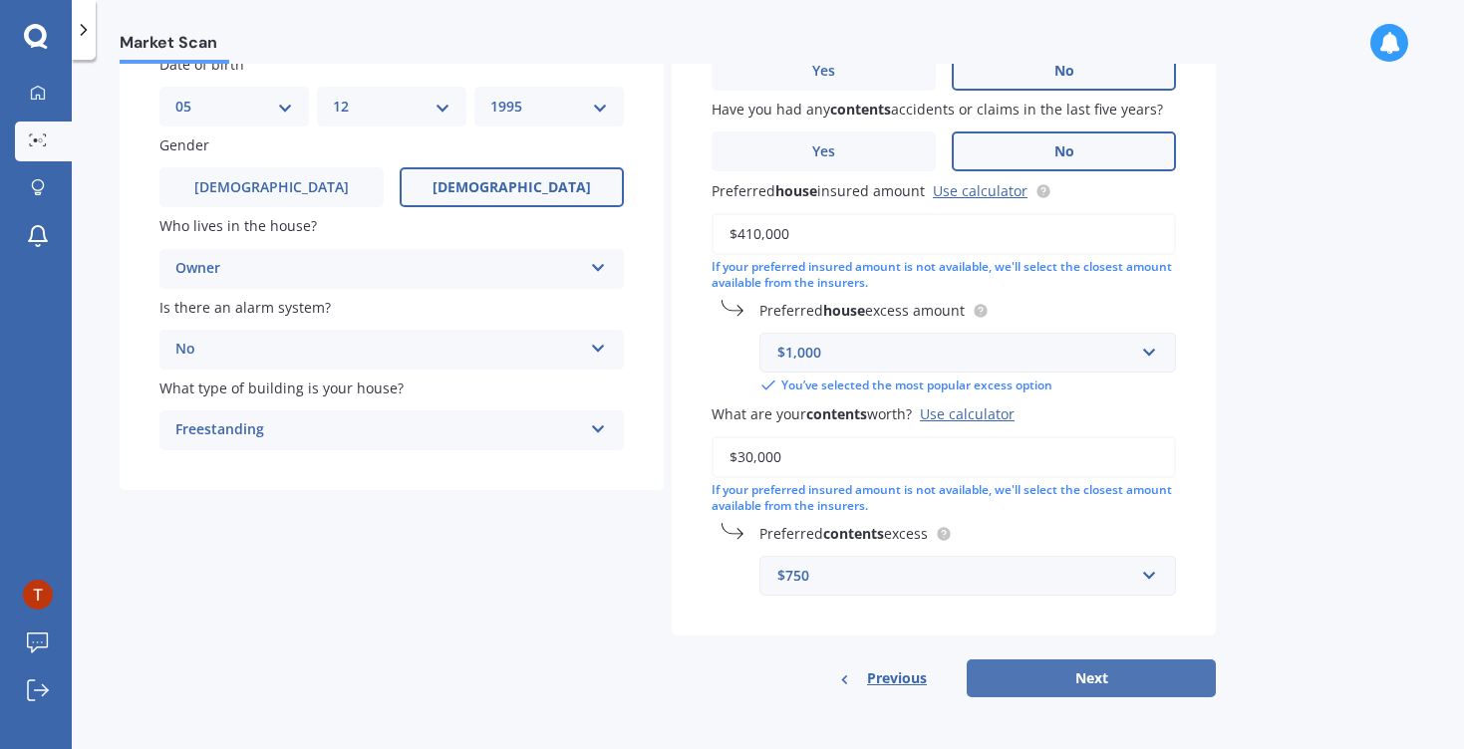
click at [1084, 682] on button "Next" at bounding box center [1091, 679] width 249 height 38
select select "05"
select select "12"
select select "1995"
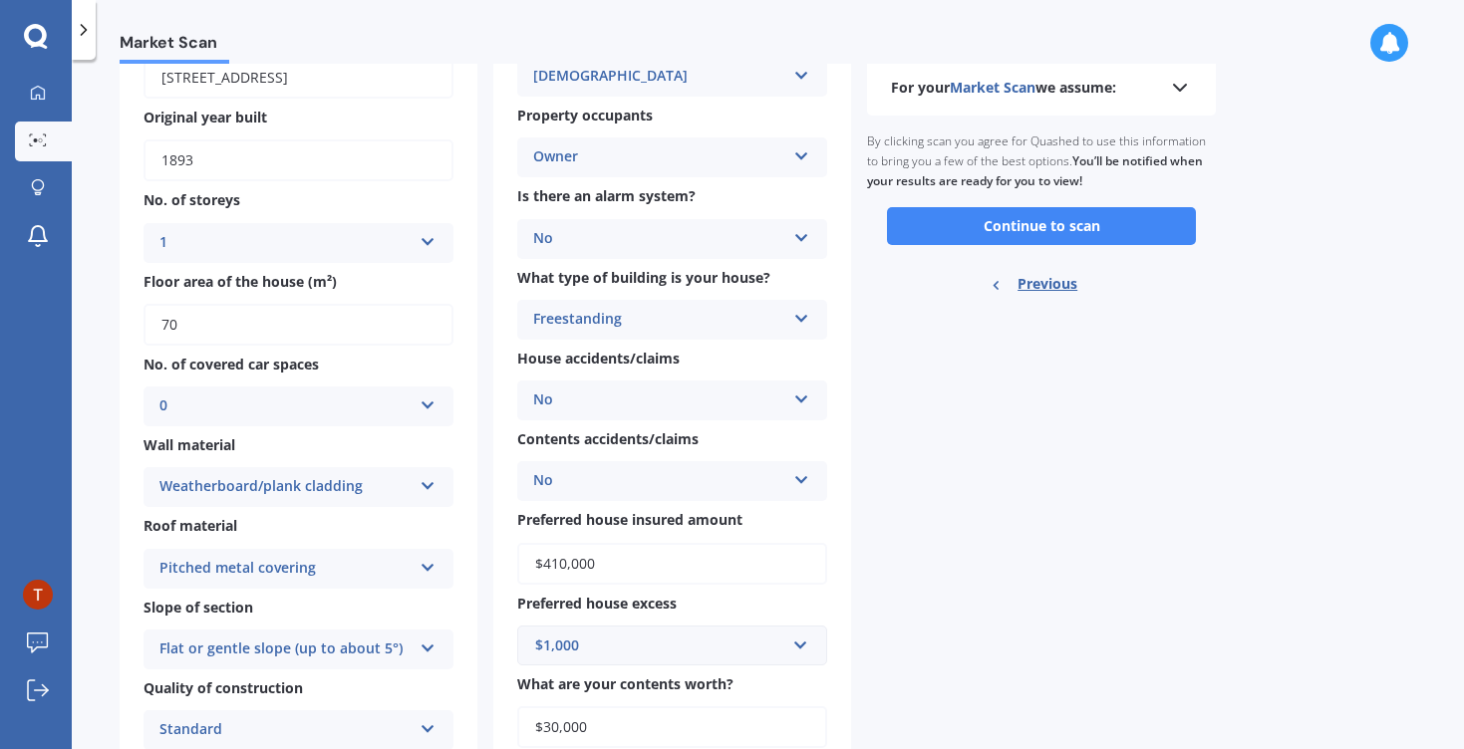
scroll to position [0, 0]
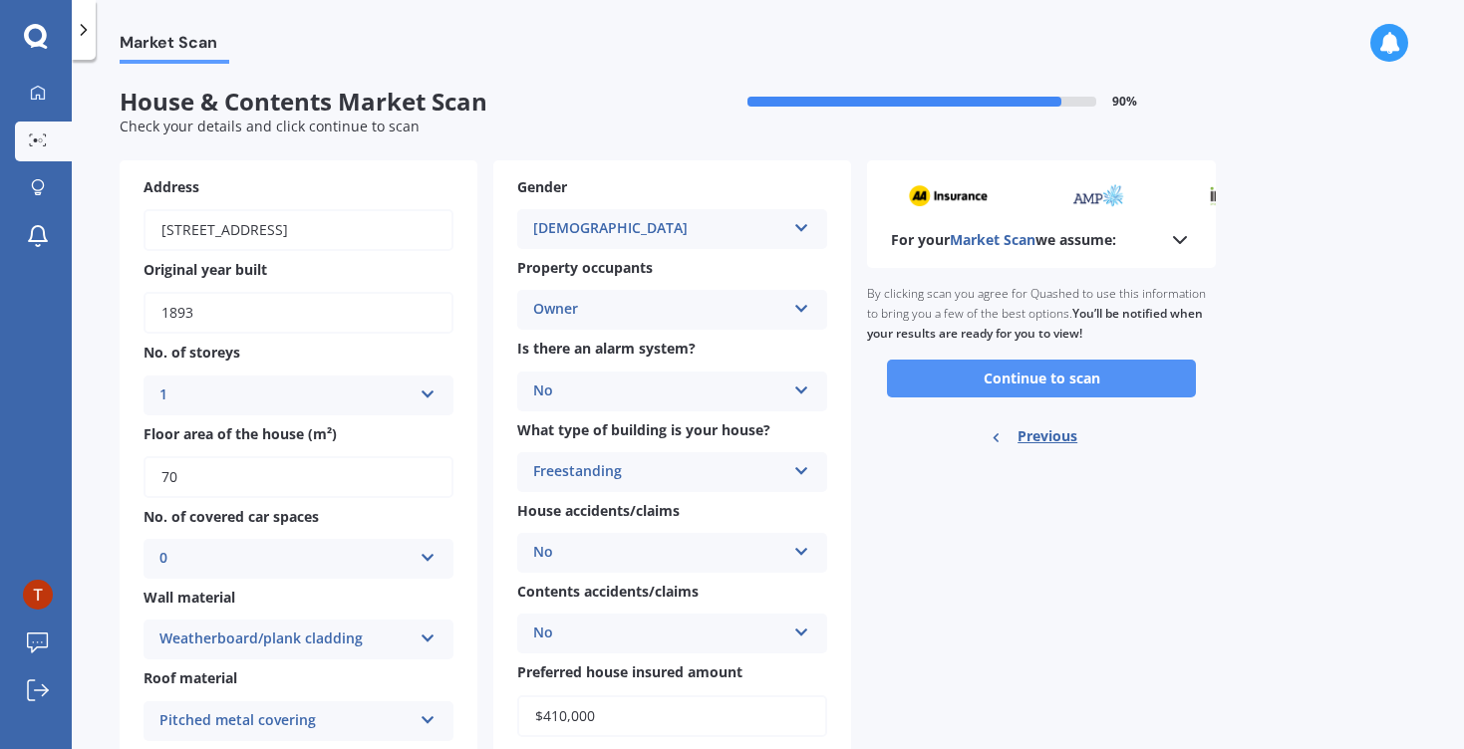
click at [1069, 396] on button "Continue to scan" at bounding box center [1041, 379] width 309 height 38
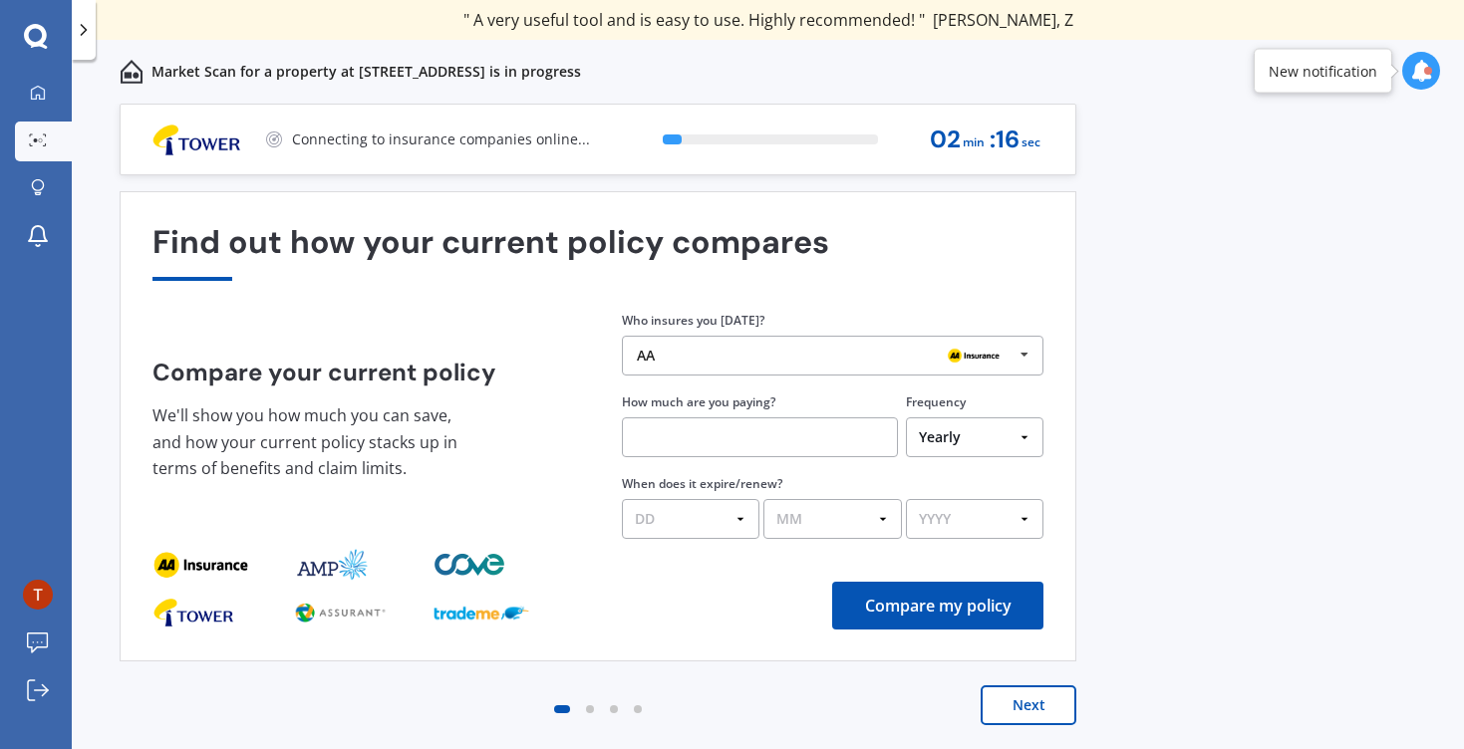
click at [1039, 713] on button "Next" at bounding box center [1029, 706] width 96 height 40
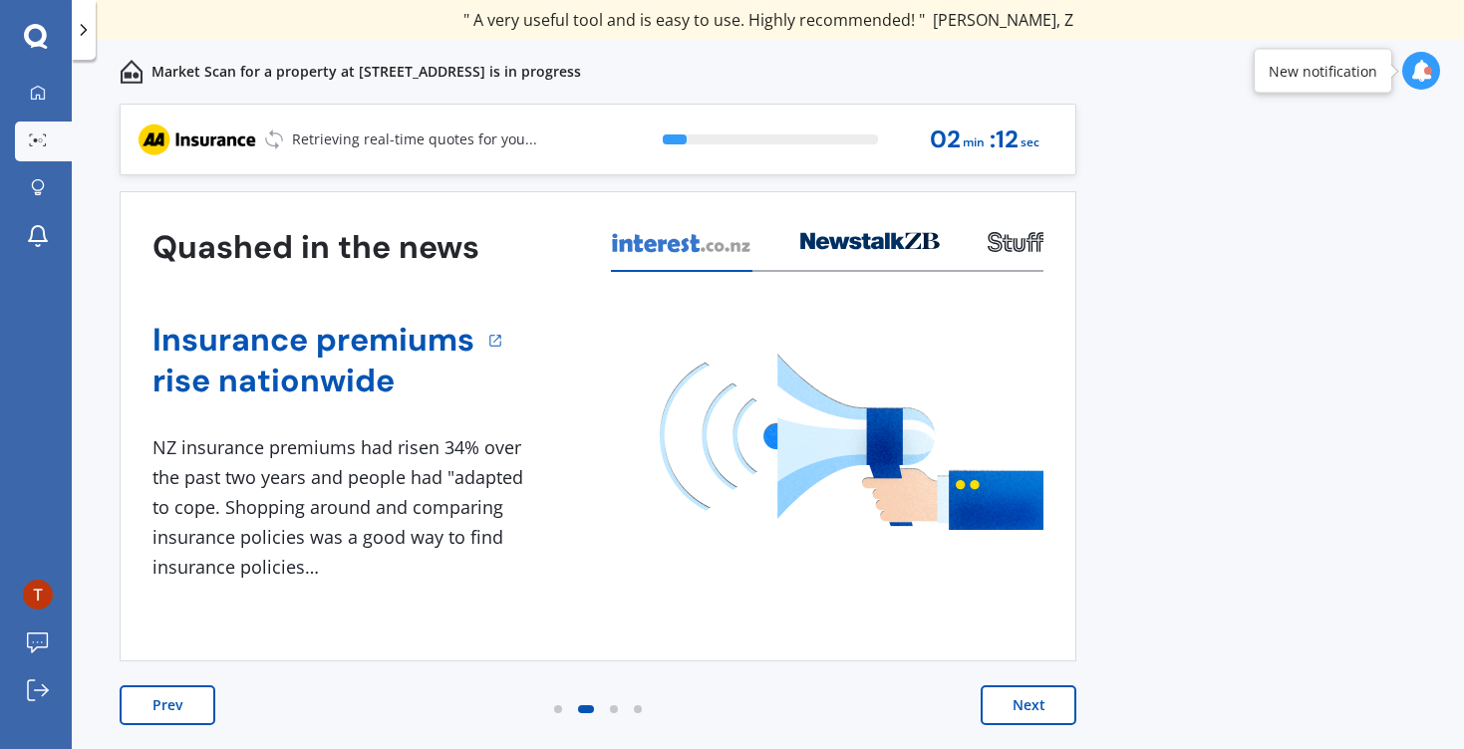
click at [1039, 713] on button "Next" at bounding box center [1029, 706] width 96 height 40
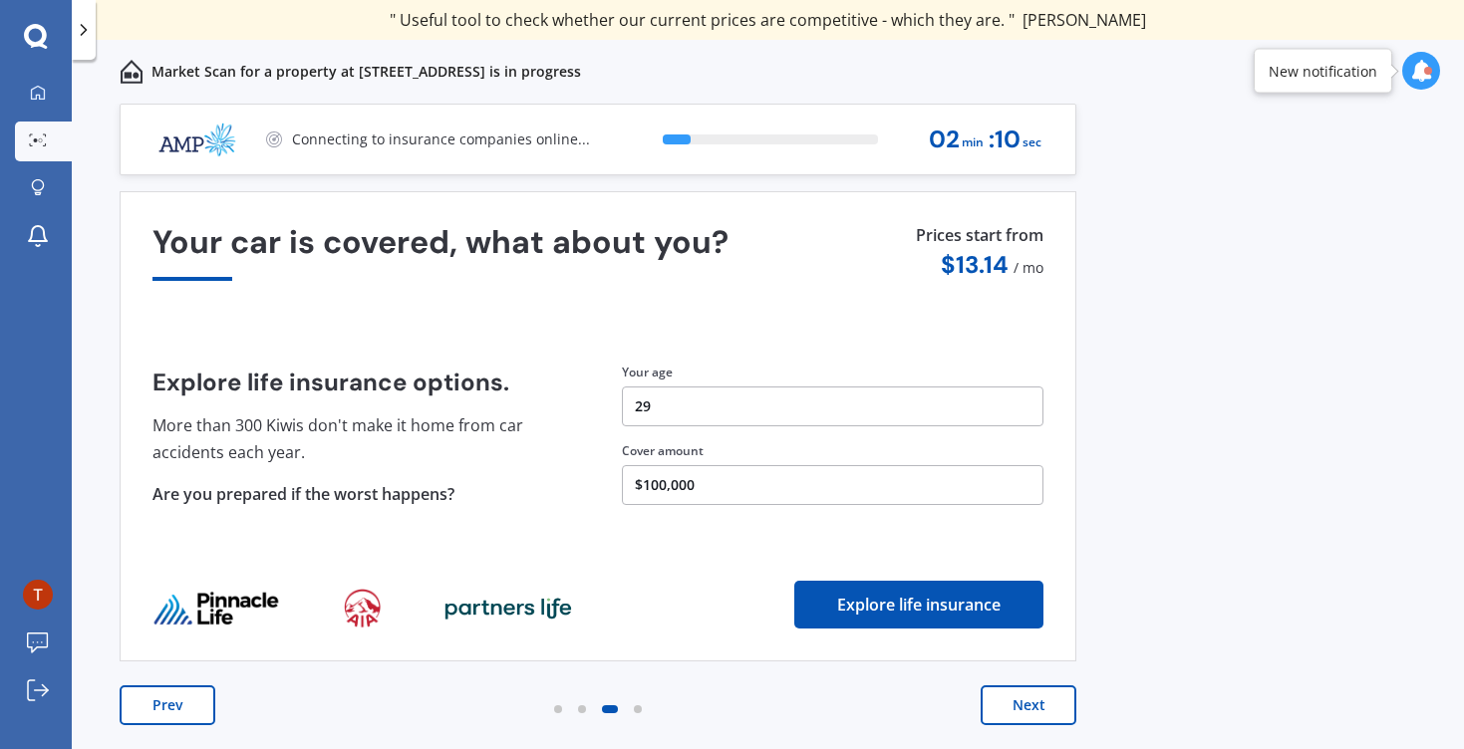
click at [1039, 712] on button "Next" at bounding box center [1029, 706] width 96 height 40
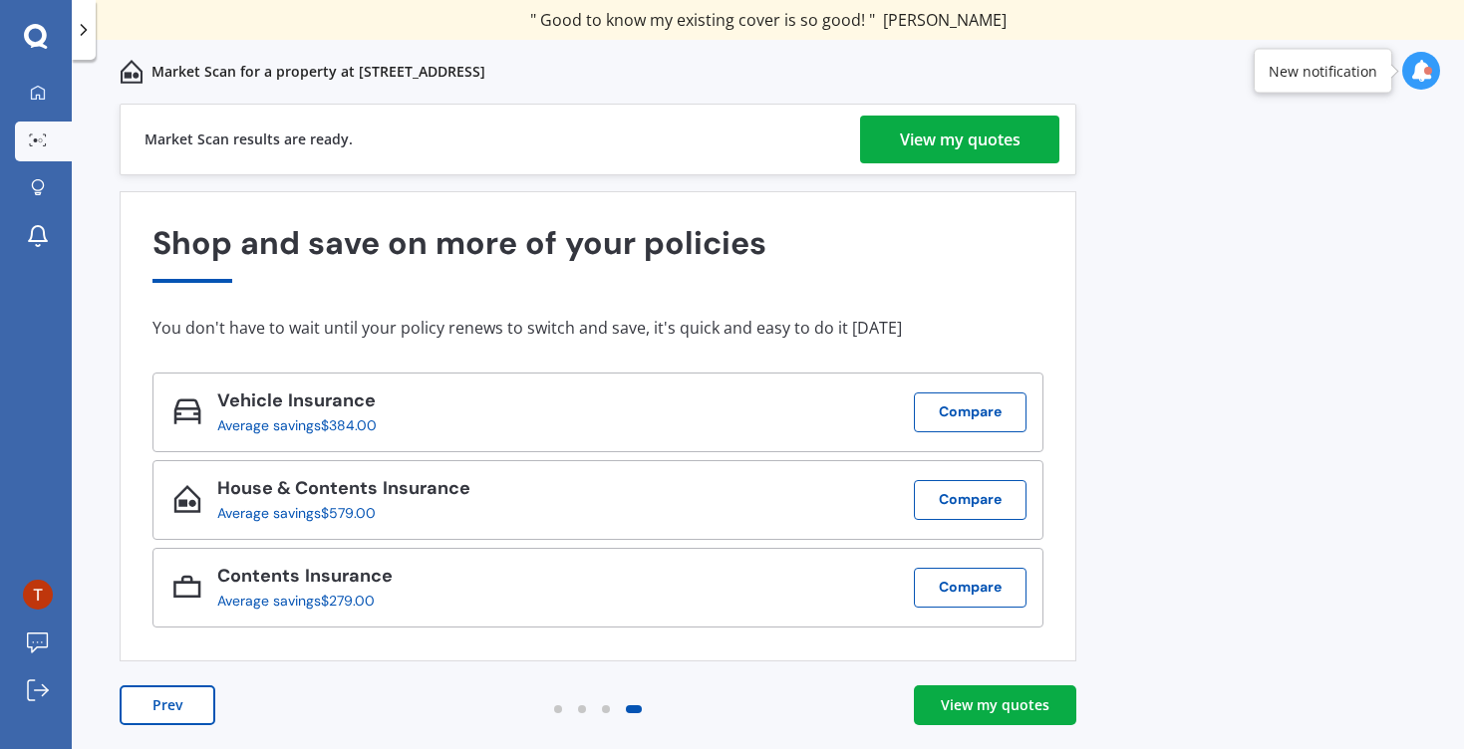
click at [1023, 158] on link "View my quotes" at bounding box center [959, 140] width 199 height 48
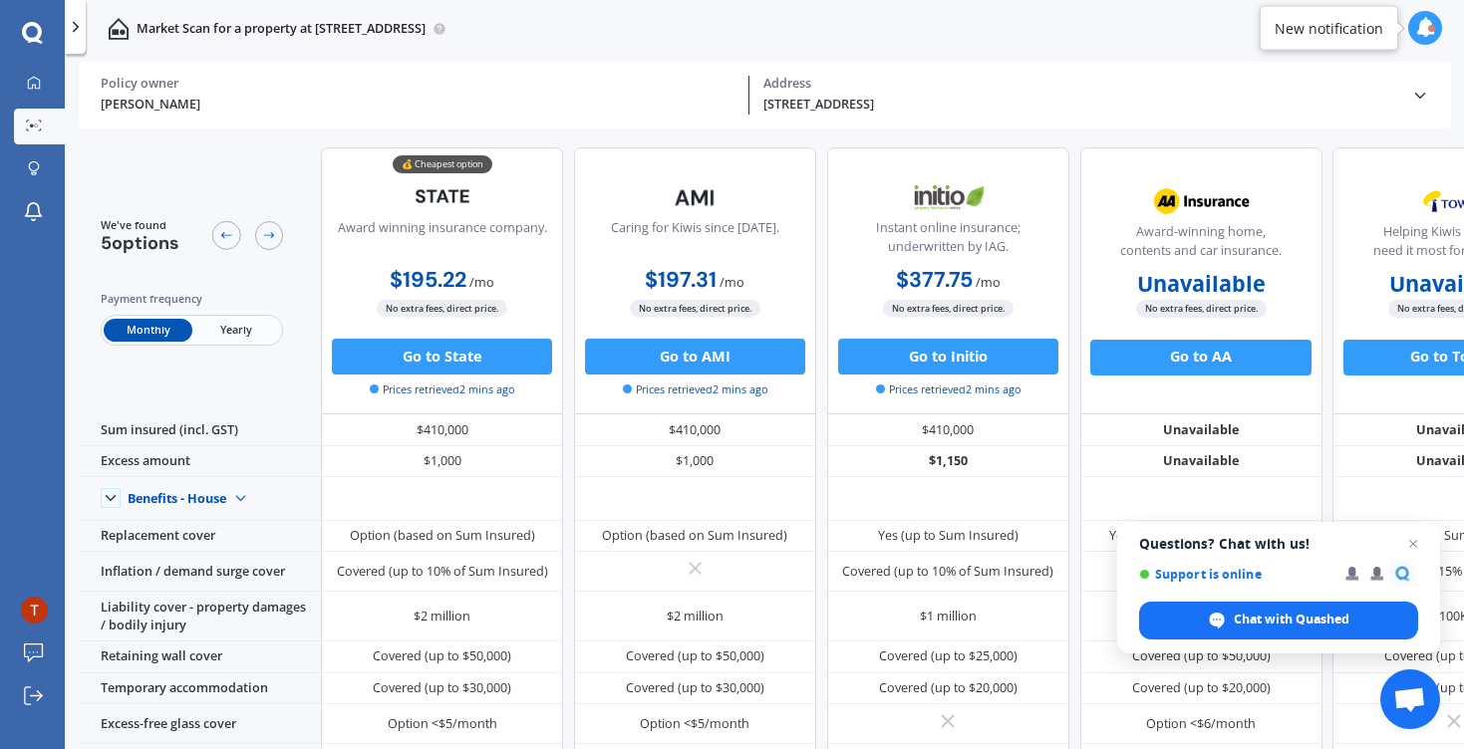
click at [258, 325] on span "Yearly" at bounding box center [236, 330] width 88 height 23
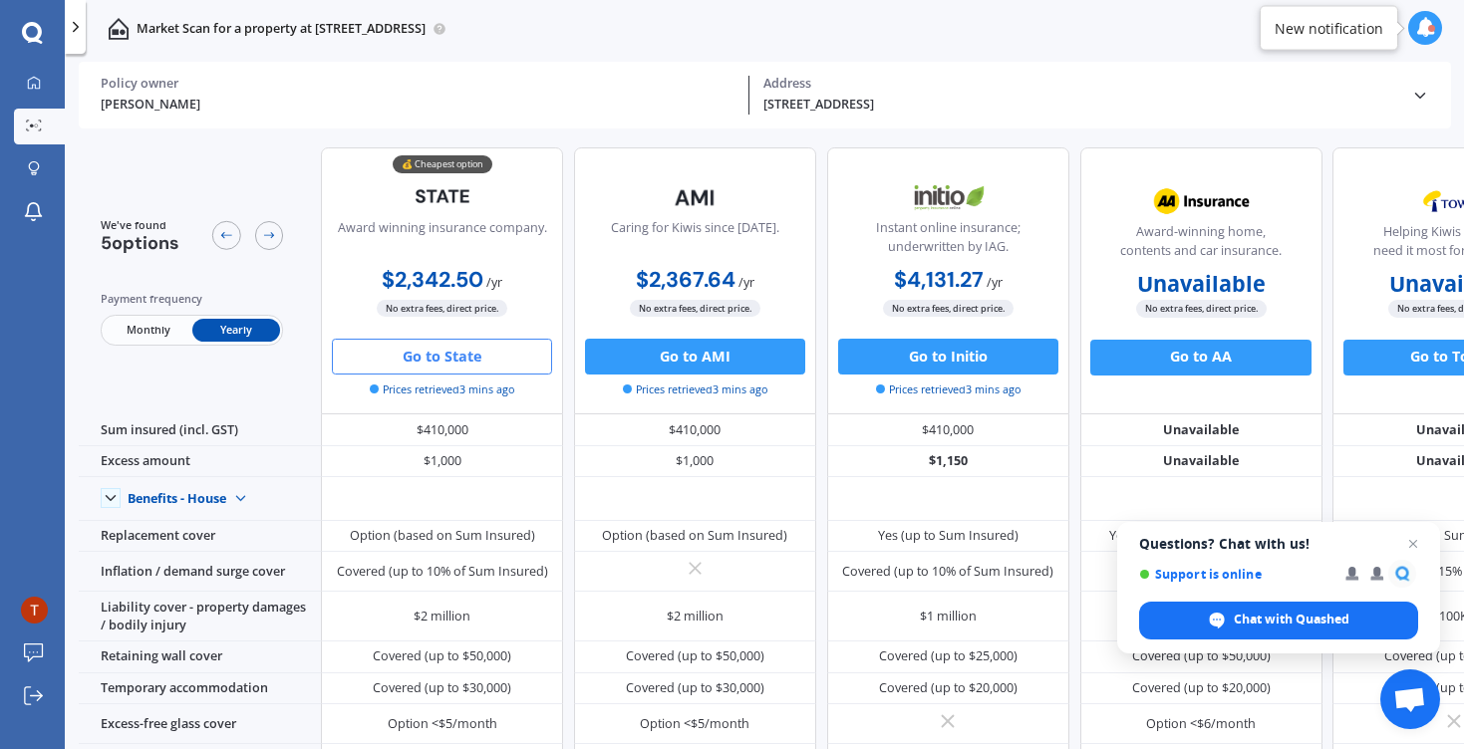
click at [423, 364] on button "Go to State" at bounding box center [442, 357] width 220 height 36
